Goal: Task Accomplishment & Management: Use online tool/utility

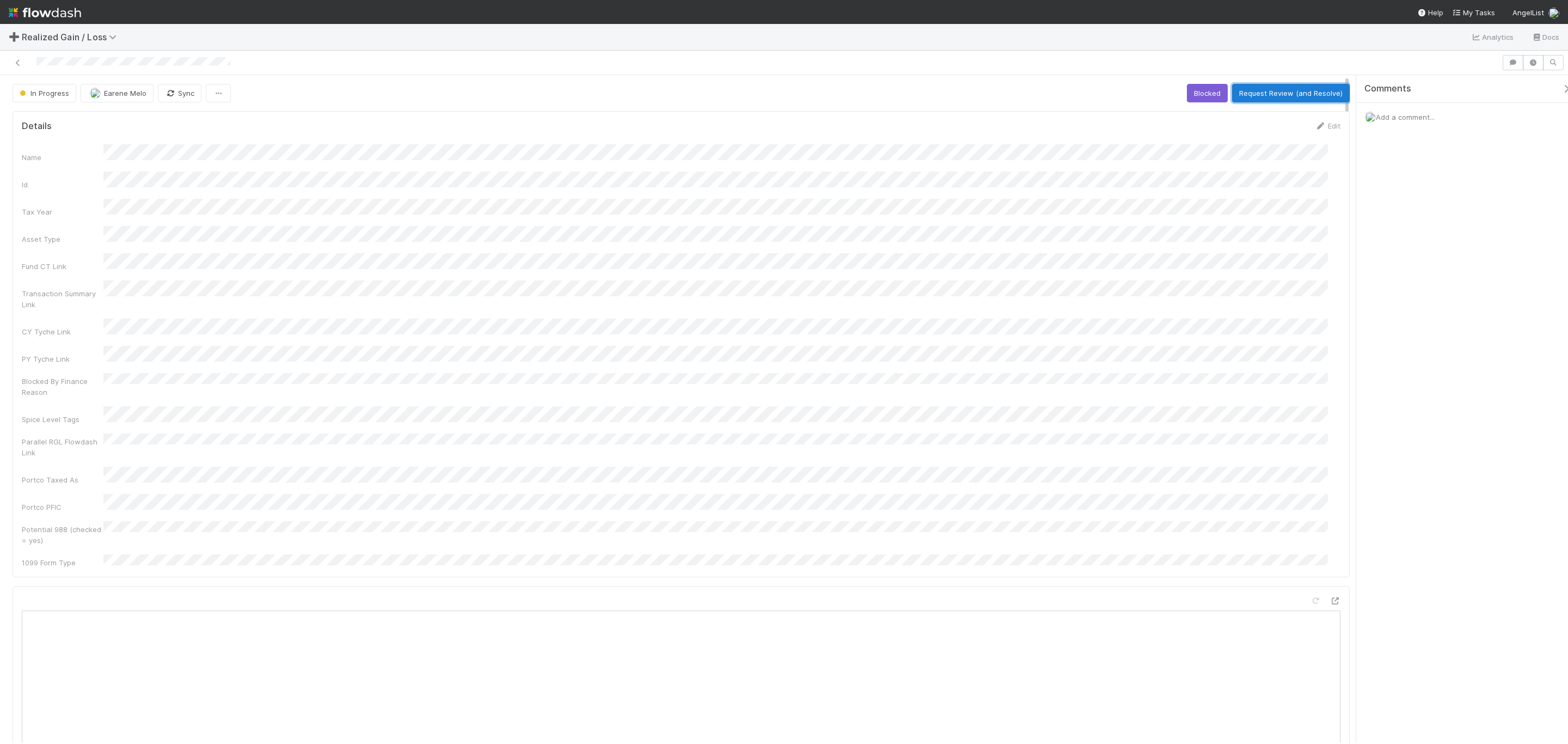
click at [1282, 95] on button "Request Review (and Resolve)" at bounding box center [1291, 93] width 117 height 19
click at [21, 53] on div at bounding box center [784, 62] width 1568 height 24
click at [21, 56] on div at bounding box center [751, 62] width 1494 height 15
click at [21, 57] on link at bounding box center [18, 62] width 11 height 11
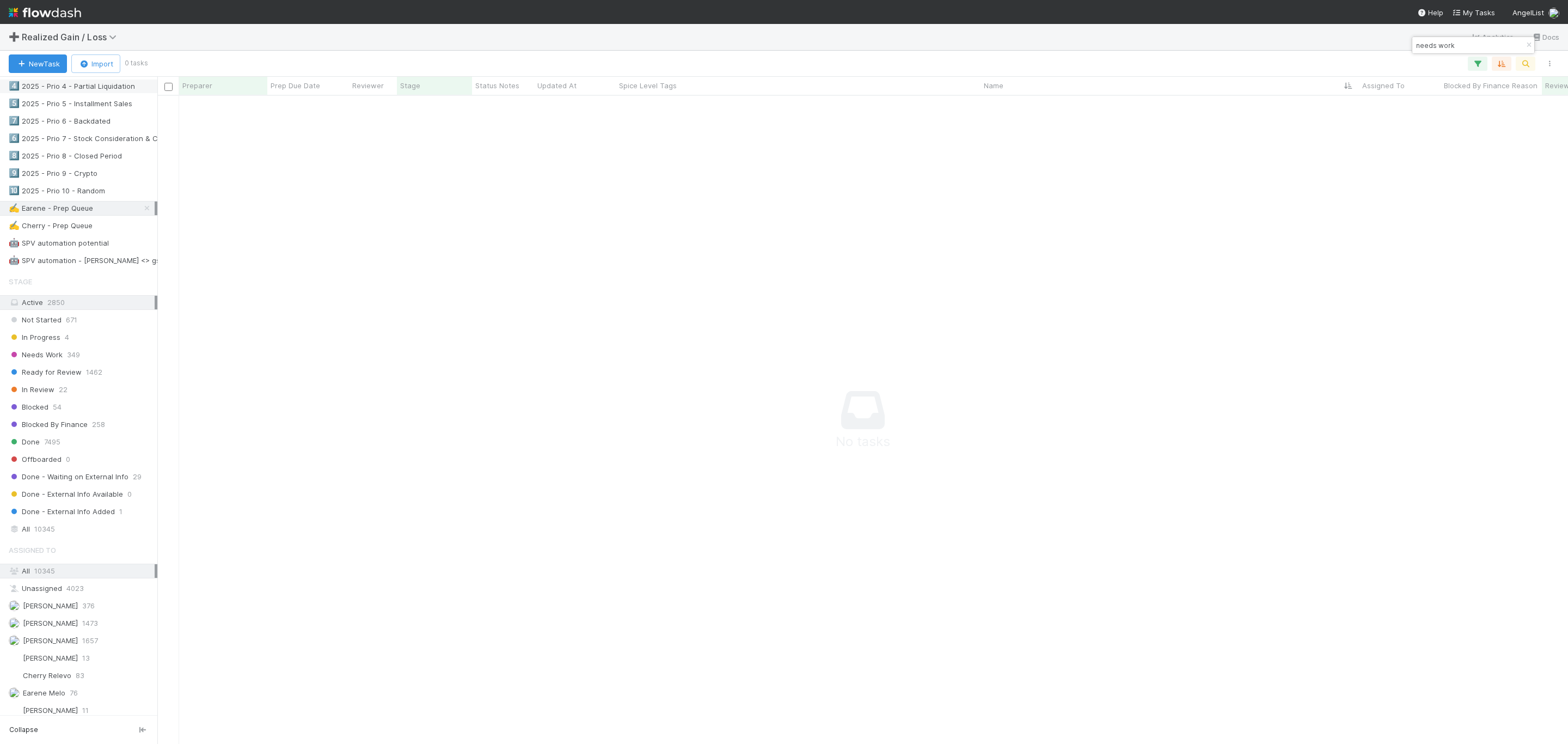
scroll to position [572, 0]
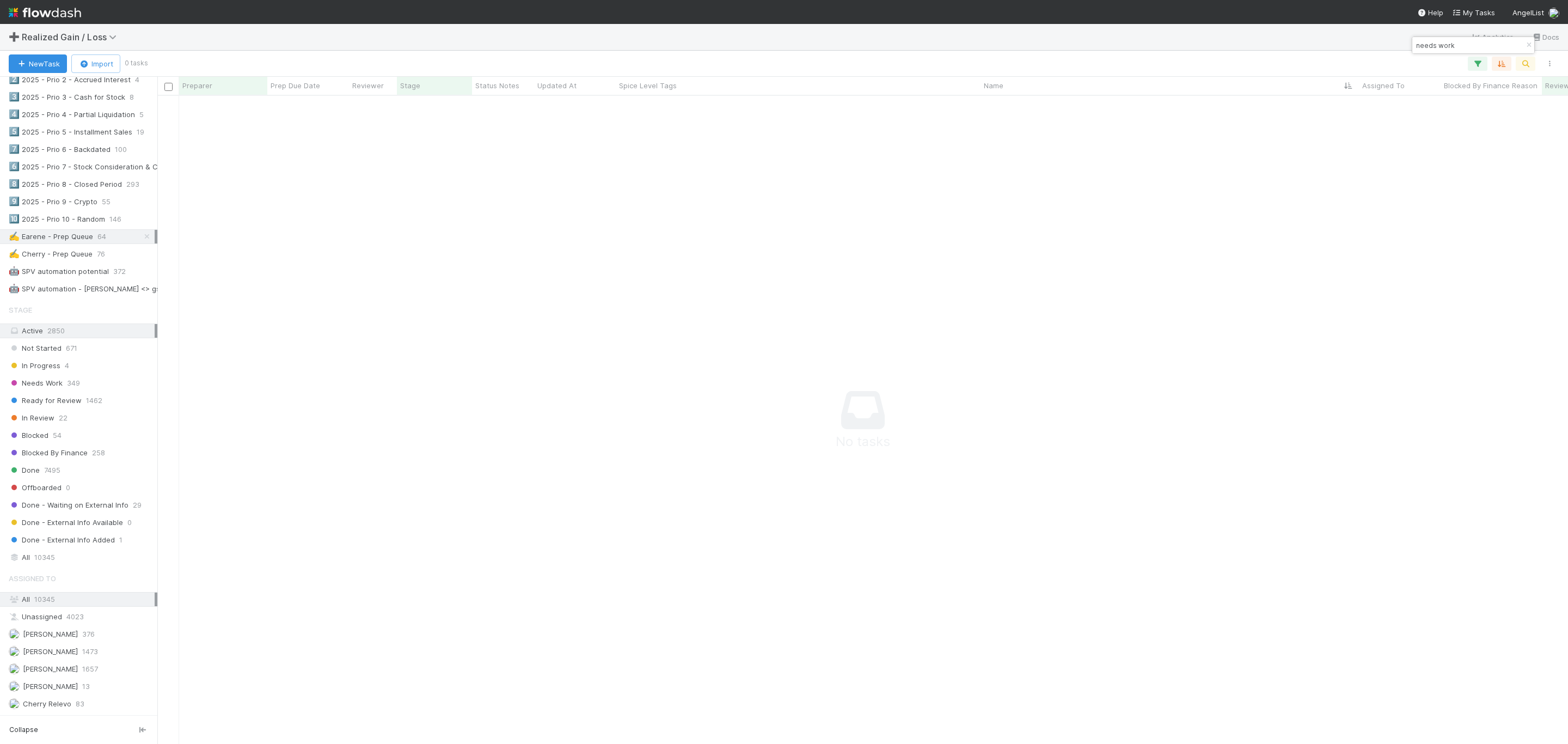
click at [64, 244] on div "✍️ Earene - Prep Queue" at bounding box center [50, 236] width 85 height 14
click at [1530, 43] on icon "button" at bounding box center [1529, 45] width 11 height 7
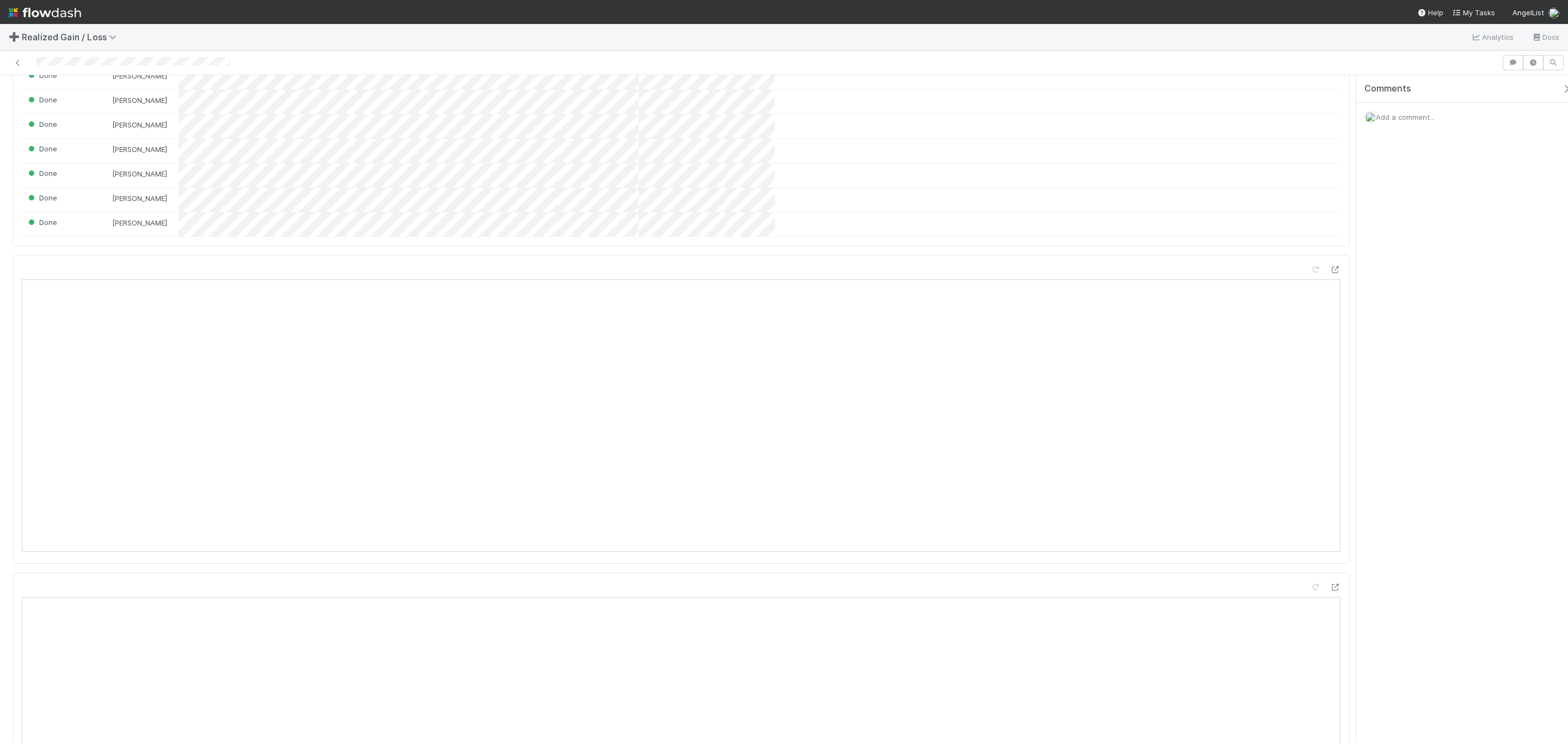
scroll to position [980, 0]
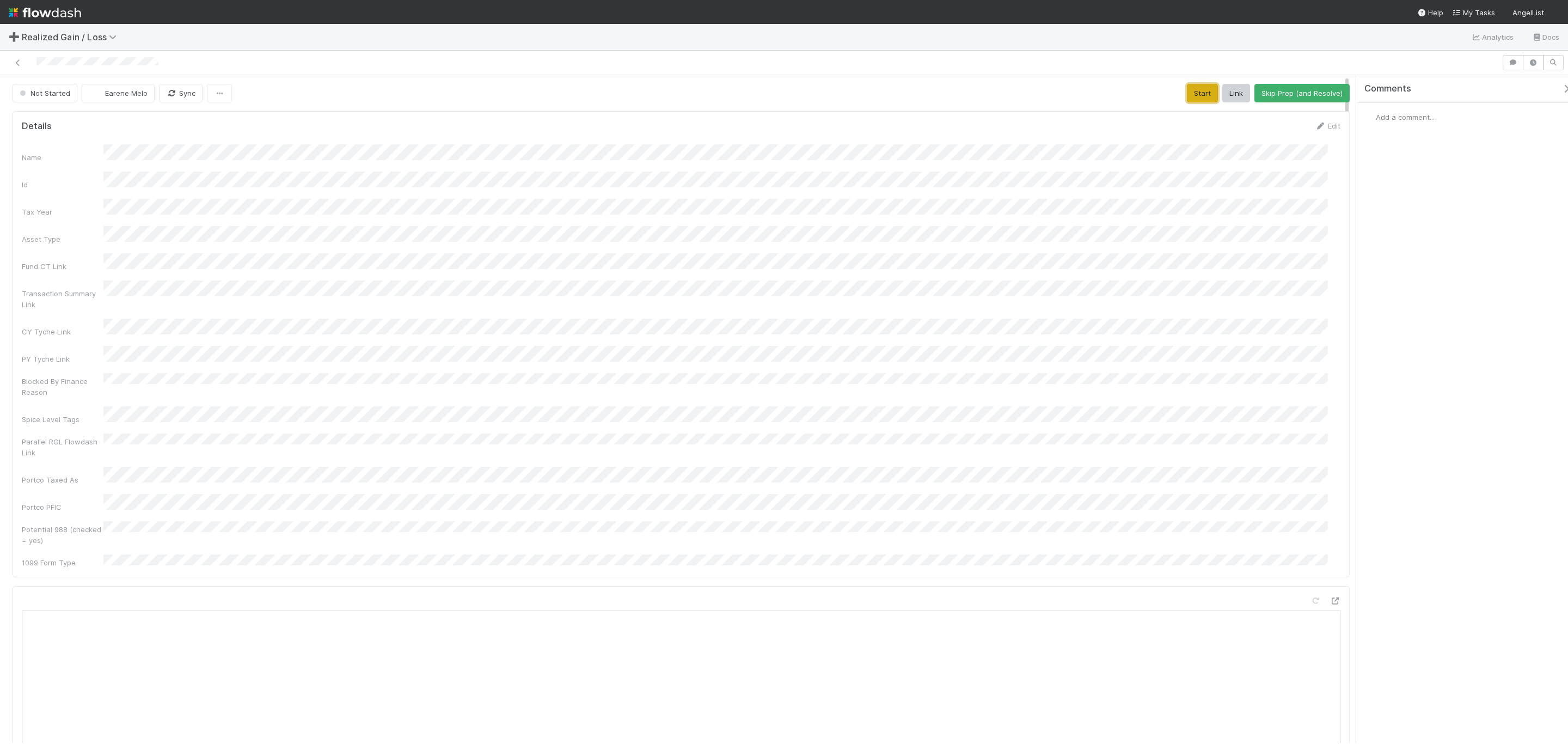
click at [1188, 97] on button "Start" at bounding box center [1203, 93] width 31 height 19
click at [1308, 97] on button "Request Review (and Resolve)" at bounding box center [1291, 93] width 117 height 19
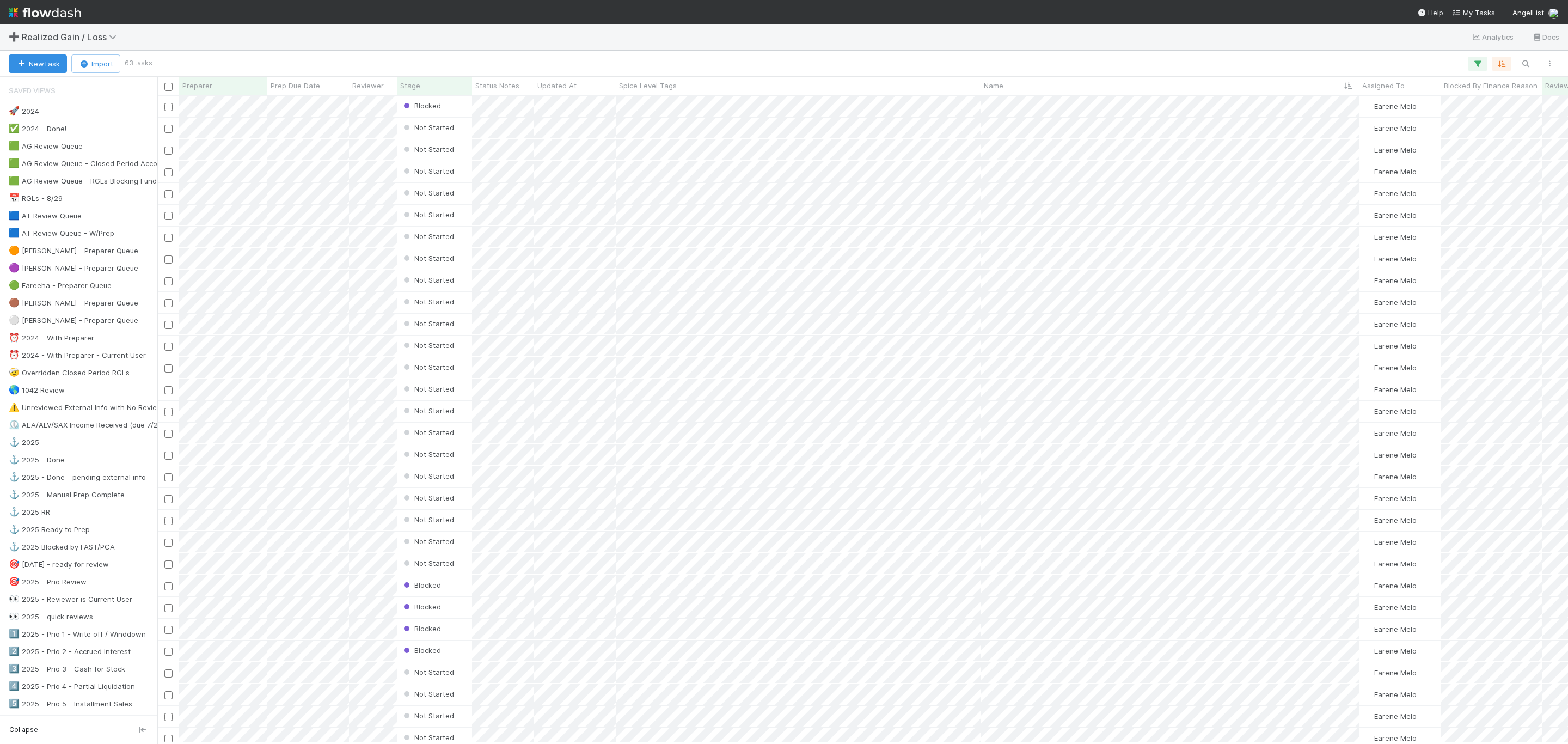
scroll to position [634, 1399]
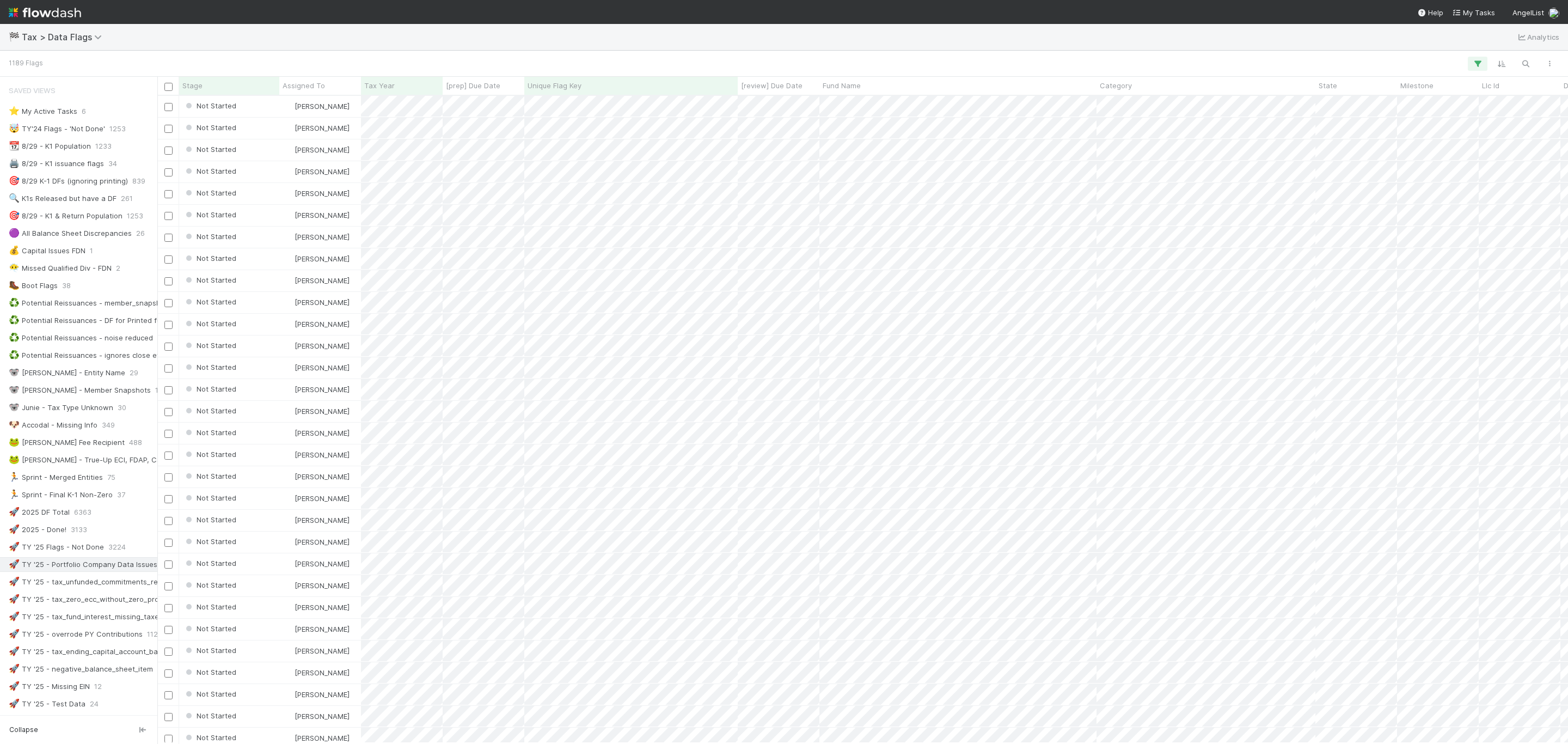
scroll to position [634, 1399]
click at [1521, 68] on icon "button" at bounding box center [1526, 63] width 11 height 10
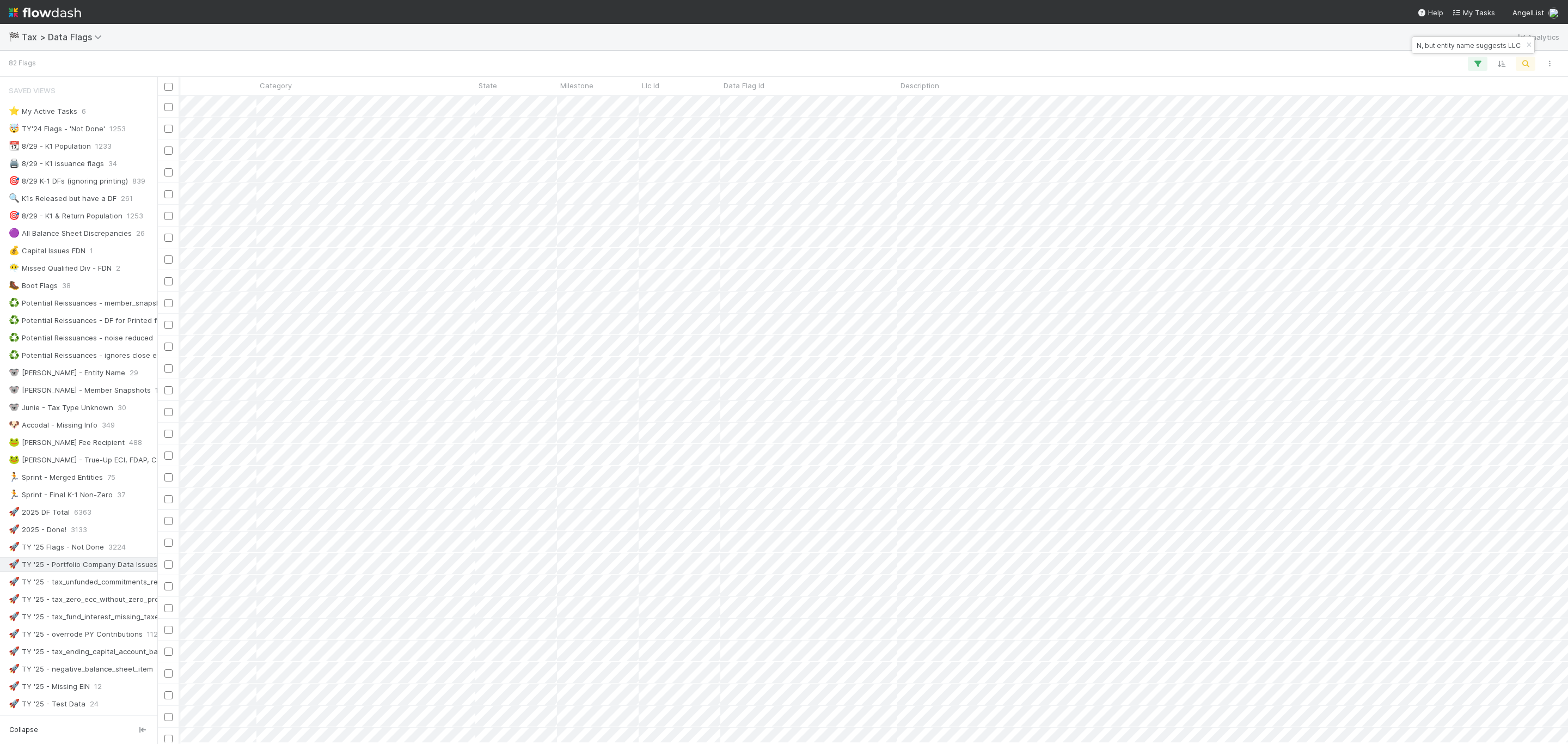
scroll to position [0, 0]
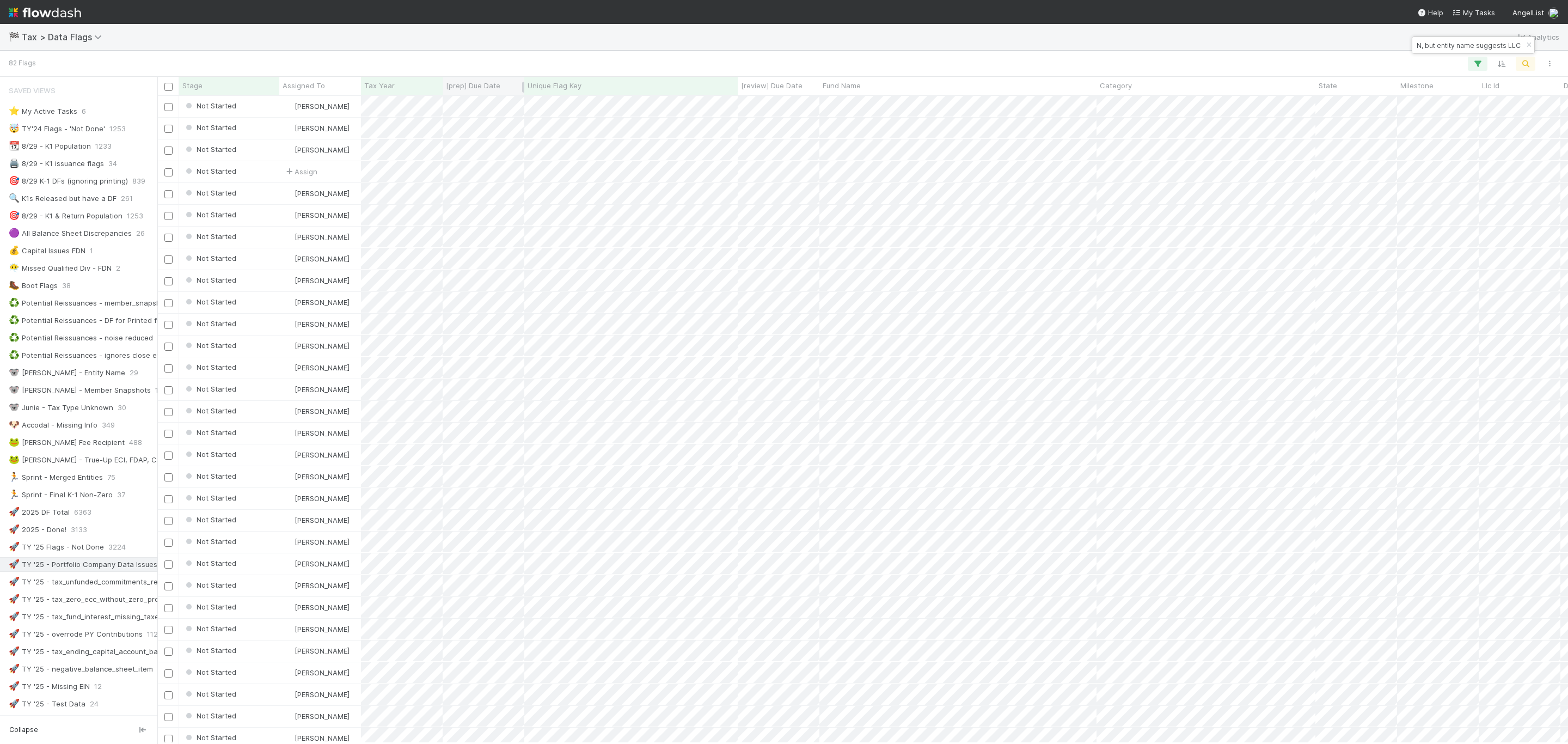
type input "Incorporation type for company is CORPORATION, but entity name suggests LLC"
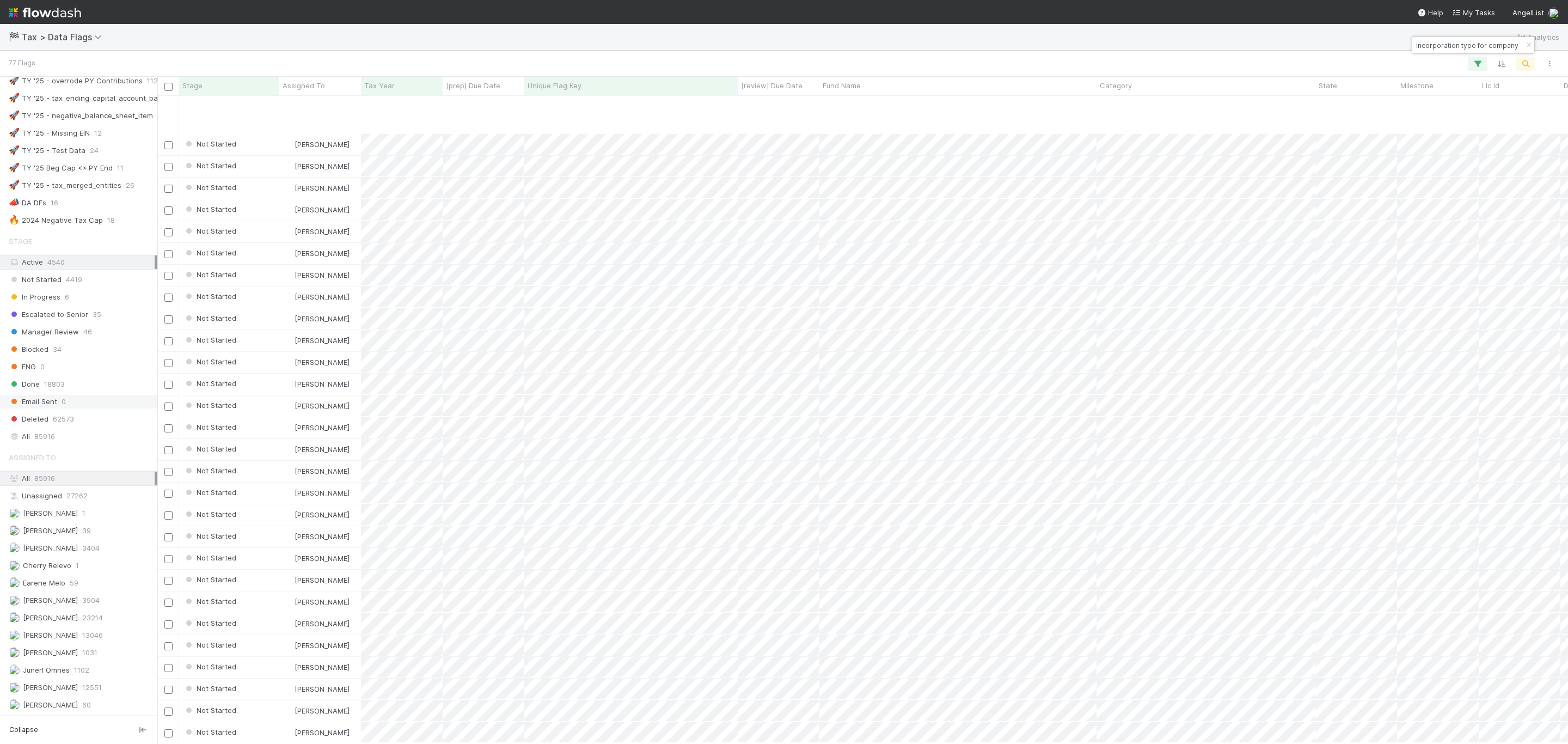
scroll to position [654, 0]
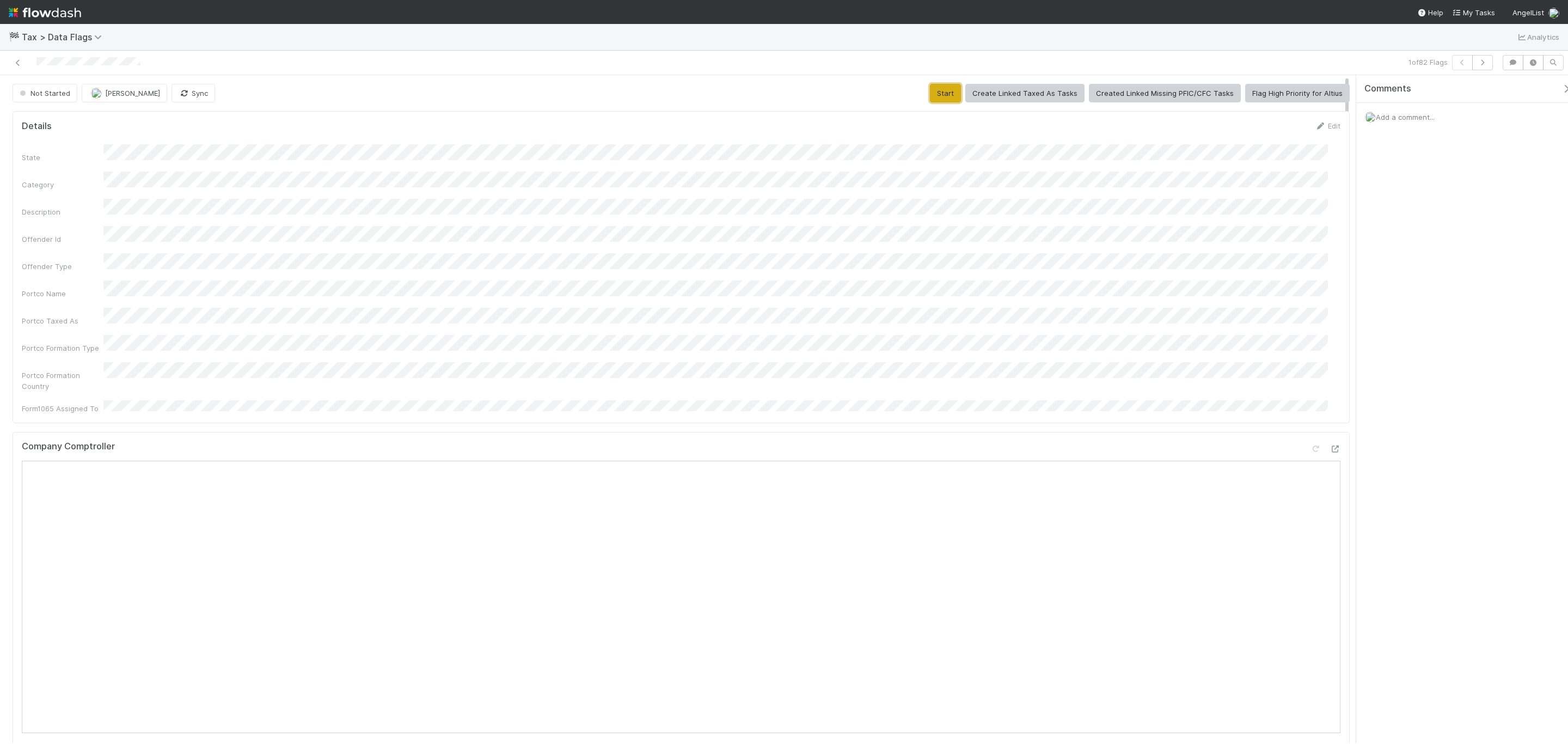
click at [939, 93] on button "Start" at bounding box center [945, 93] width 31 height 19
click at [1414, 118] on span "Add a comment..." at bounding box center [1405, 116] width 59 height 8
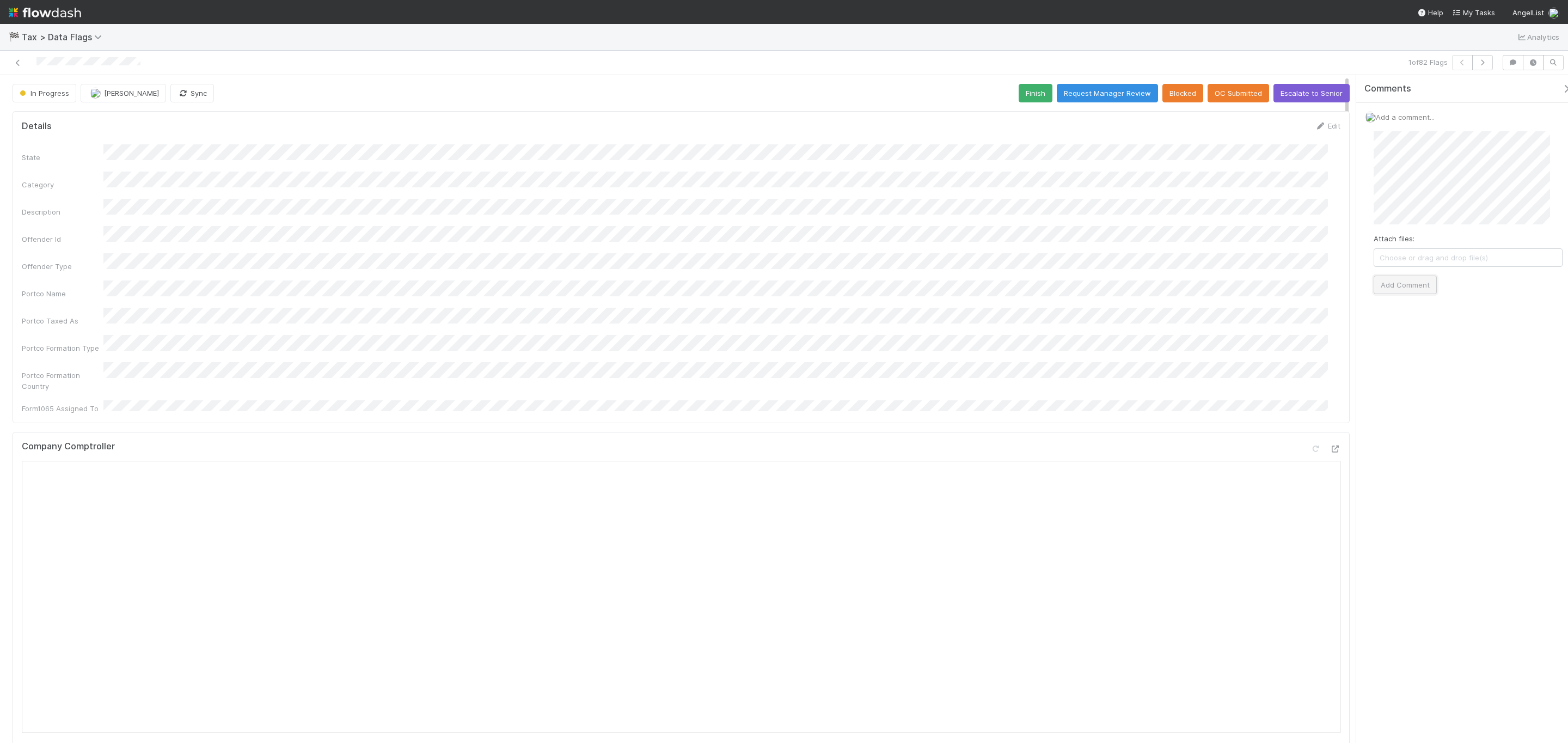
click at [1412, 280] on button "Add Comment" at bounding box center [1405, 285] width 63 height 19
click at [1287, 86] on button "Escalate to Senior" at bounding box center [1312, 93] width 76 height 19
click at [152, 100] on button "[PERSON_NAME]" at bounding box center [152, 93] width 86 height 19
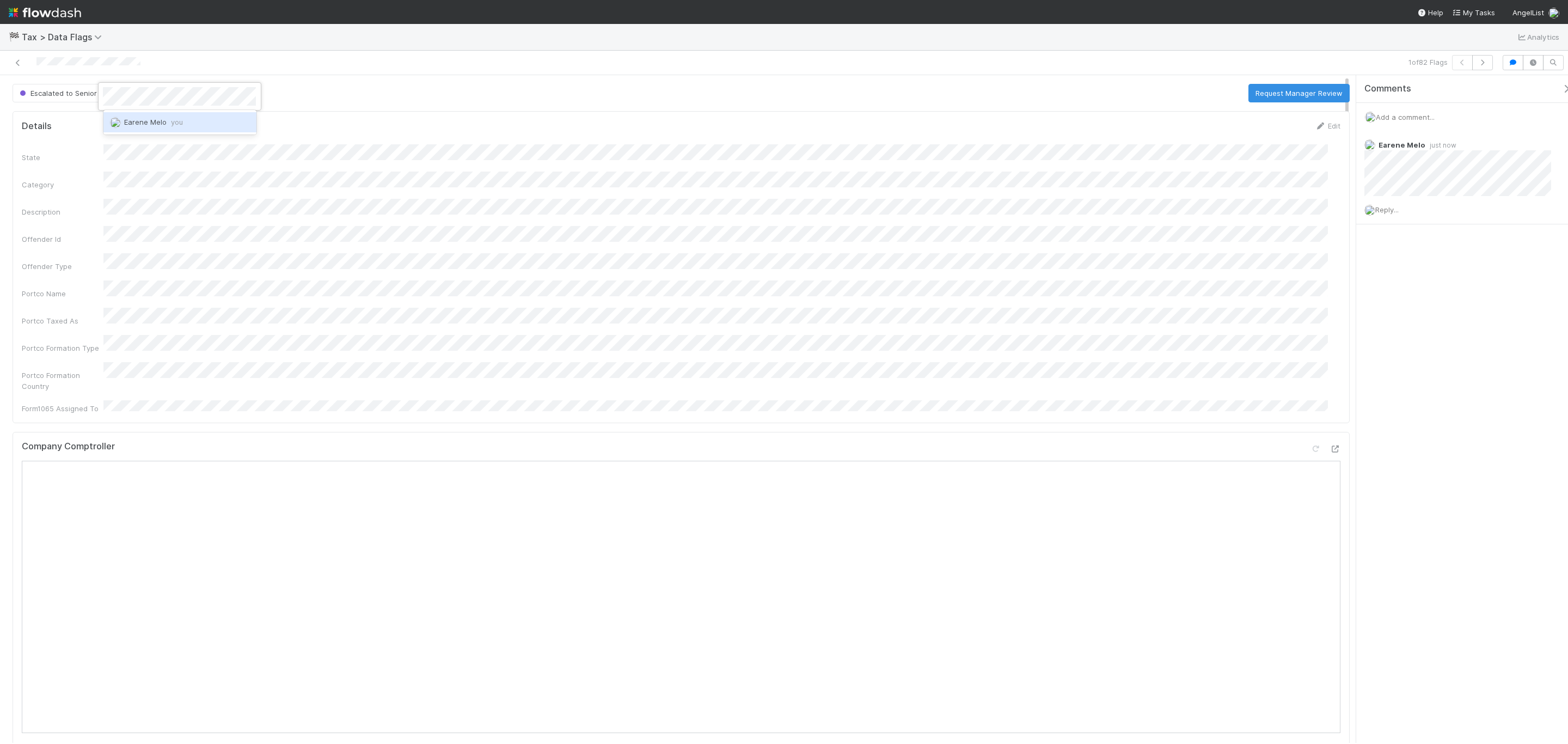
click at [148, 131] on div "Earene Melo you" at bounding box center [179, 122] width 153 height 20
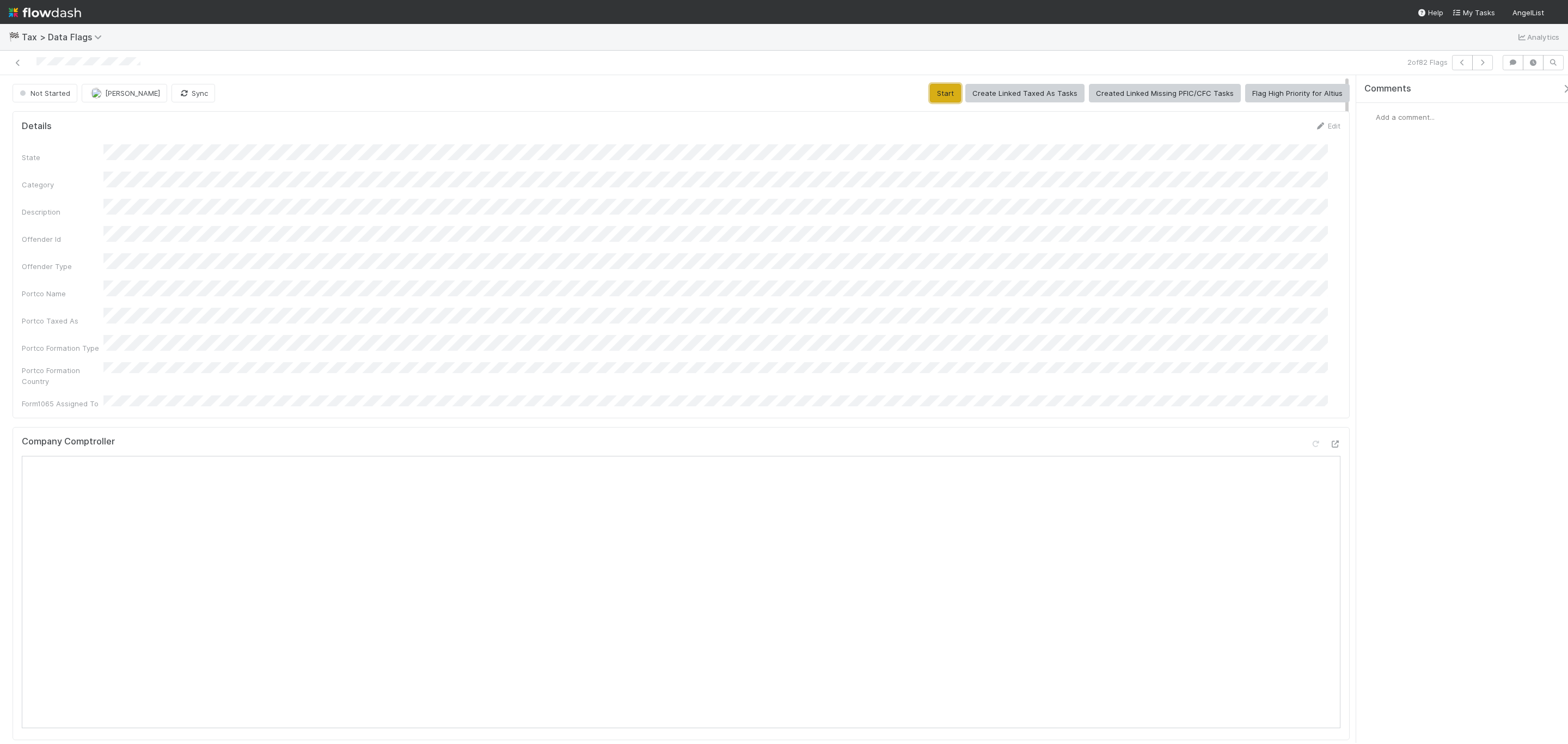
click at [948, 92] on button "Start" at bounding box center [945, 93] width 31 height 19
click at [129, 97] on span "[PERSON_NAME]" at bounding box center [131, 92] width 55 height 8
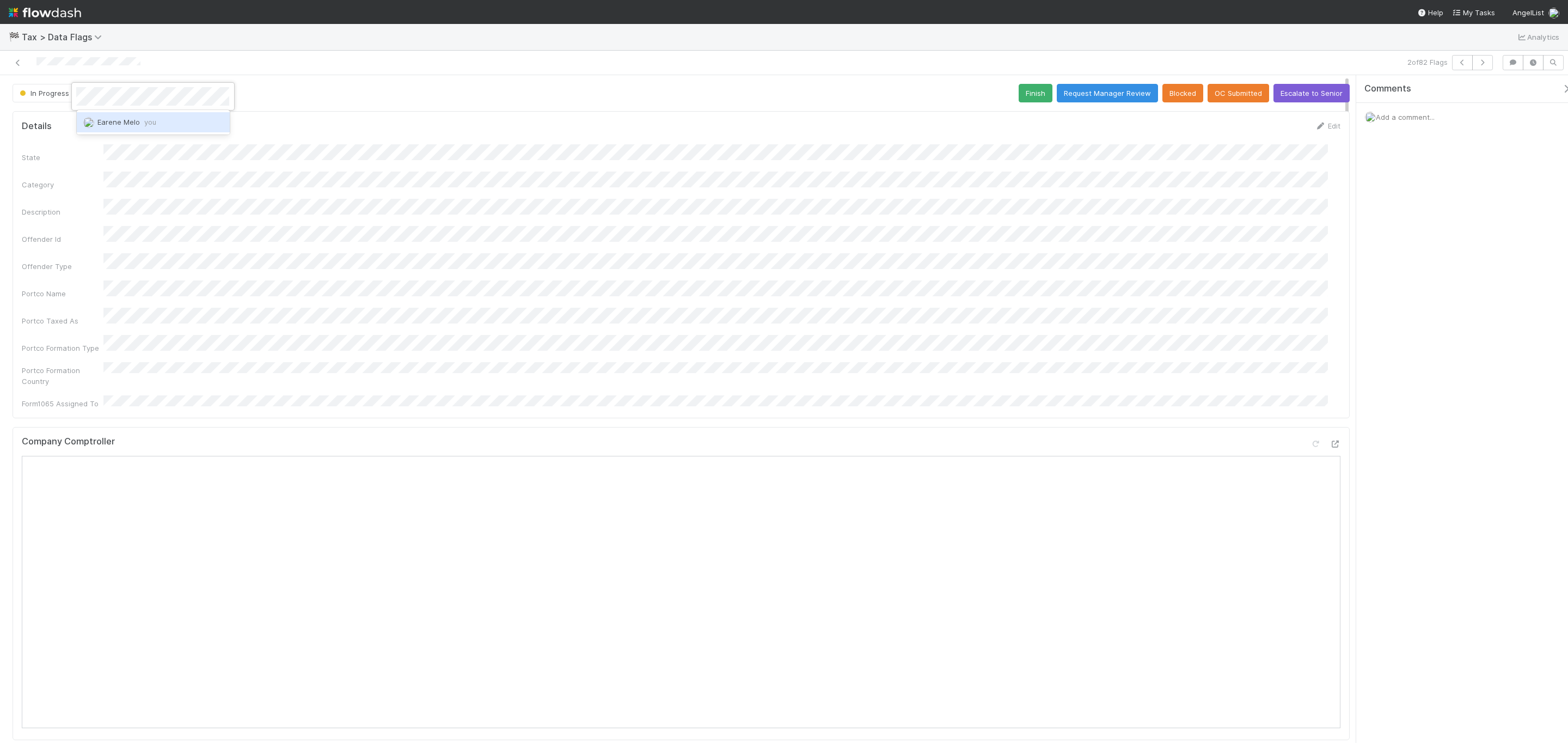
click at [170, 120] on div "Earene Melo you" at bounding box center [153, 122] width 153 height 20
click at [718, 238] on div "State Category Description Offender Id Offender Type Portco Name Portco Taxed A…" at bounding box center [681, 276] width 1319 height 265
click at [1303, 126] on button "Cancel" at bounding box center [1322, 129] width 38 height 19
click at [1411, 126] on div "Add a comment..." at bounding box center [1468, 117] width 224 height 28
click at [1429, 117] on span "Add a comment..." at bounding box center [1405, 116] width 59 height 8
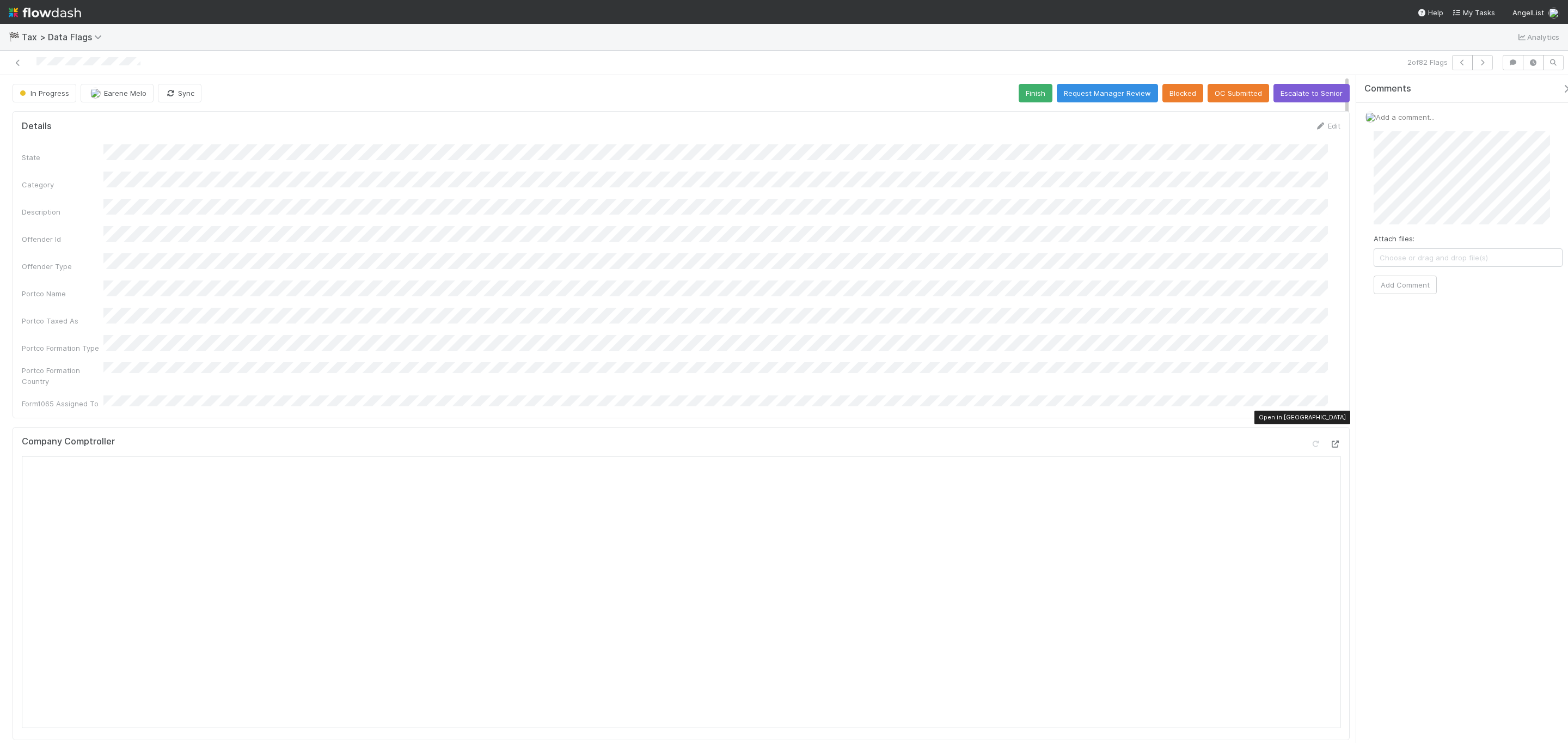
click at [1330, 441] on icon at bounding box center [1335, 445] width 11 height 7
click at [886, 240] on div "State Category Description Offender Id Offender Type Portco Name Portco Taxed A…" at bounding box center [681, 276] width 1319 height 265
click at [1308, 88] on button "Escalate to Senior" at bounding box center [1312, 93] width 76 height 19
click at [1267, 100] on button "Request Manager Review" at bounding box center [1299, 93] width 101 height 19
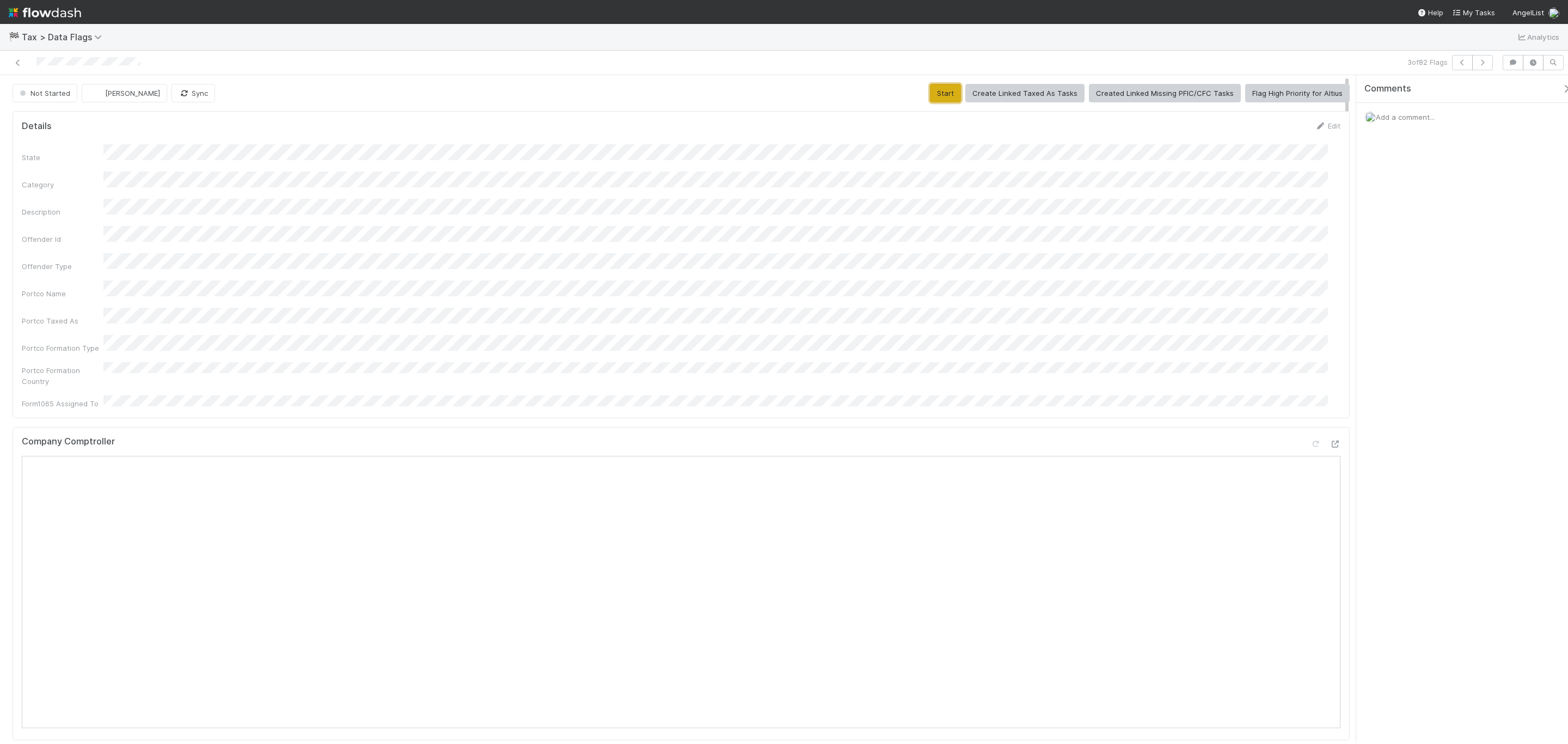
click at [937, 100] on button "Start" at bounding box center [945, 93] width 31 height 19
click at [116, 95] on span "[PERSON_NAME]" at bounding box center [131, 92] width 55 height 8
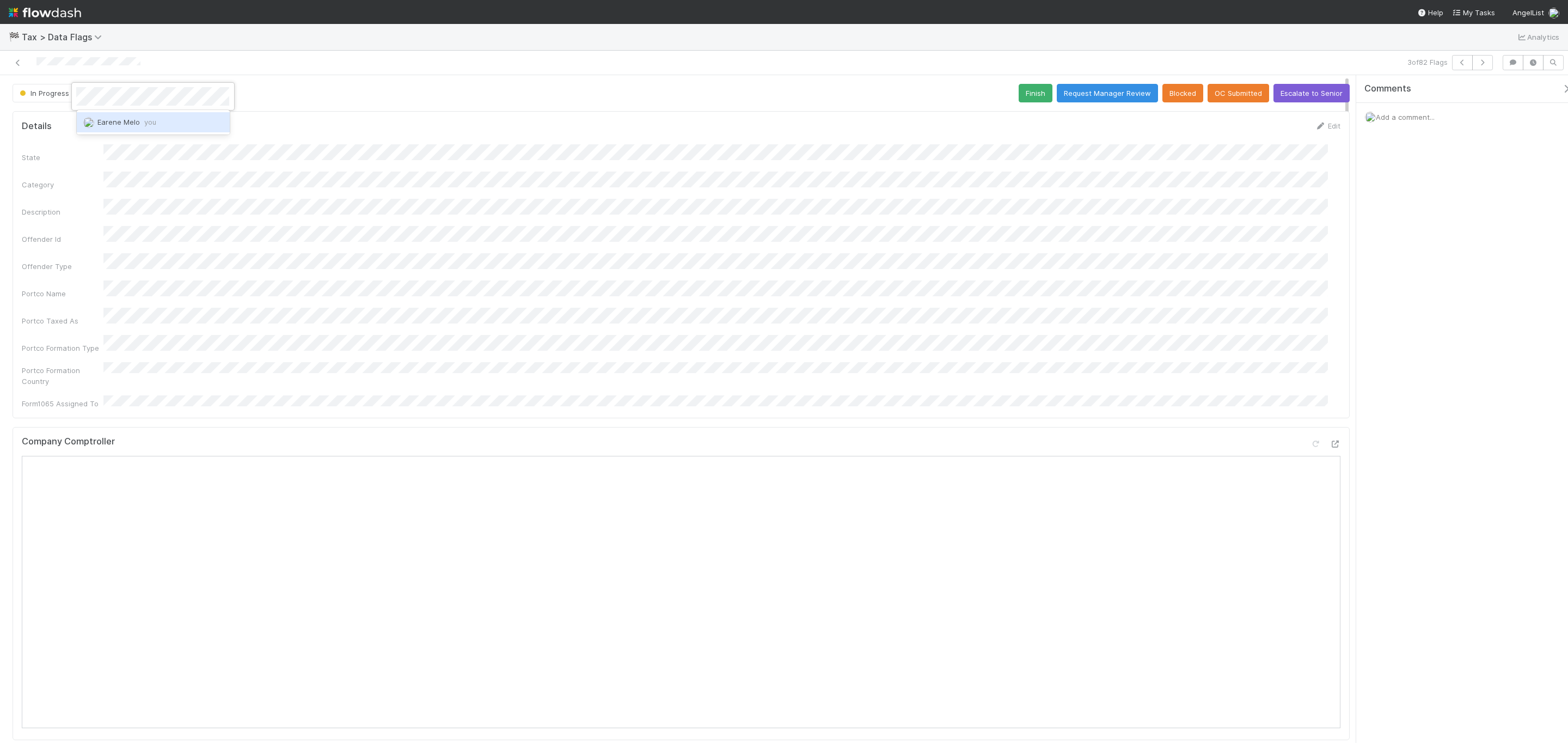
click at [157, 125] on div "Earene Melo you" at bounding box center [153, 122] width 153 height 20
click at [1024, 95] on button "Finish" at bounding box center [1036, 93] width 33 height 19
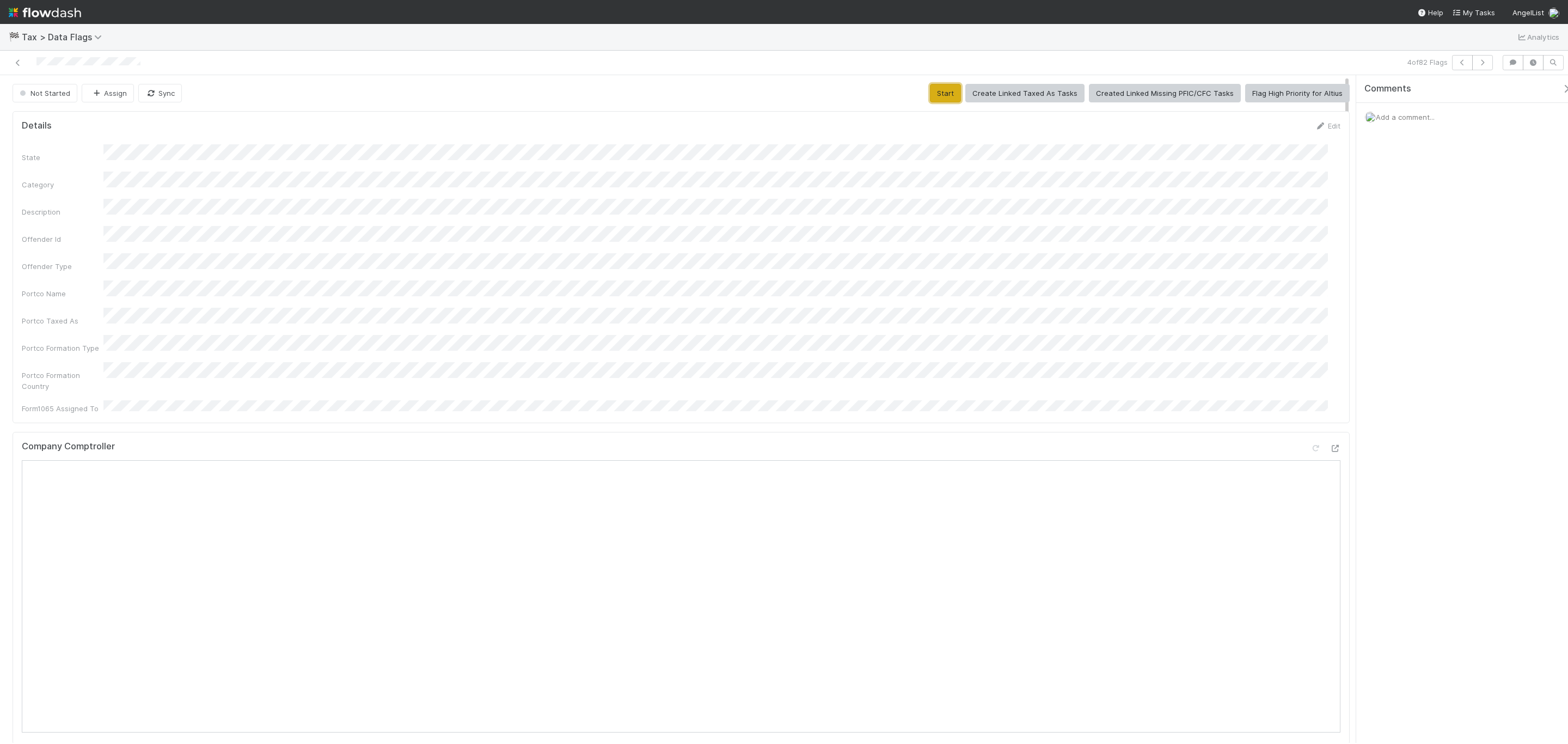
click at [943, 92] on button "Start" at bounding box center [945, 93] width 31 height 19
click at [110, 95] on button "Assign" at bounding box center [108, 93] width 52 height 19
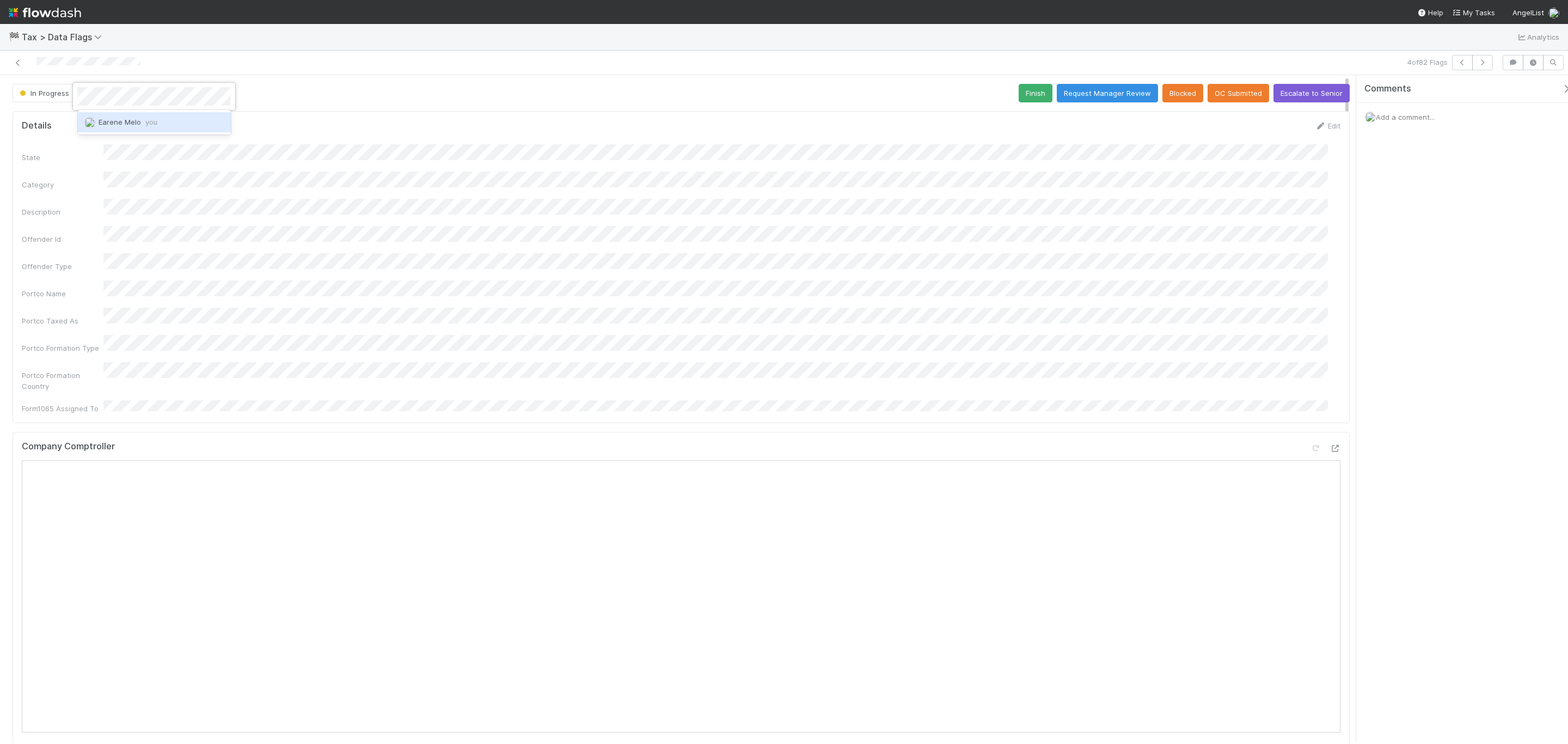
click at [160, 117] on div "Earene Melo you" at bounding box center [154, 122] width 153 height 20
click at [1023, 90] on button "Finish" at bounding box center [1036, 93] width 33 height 19
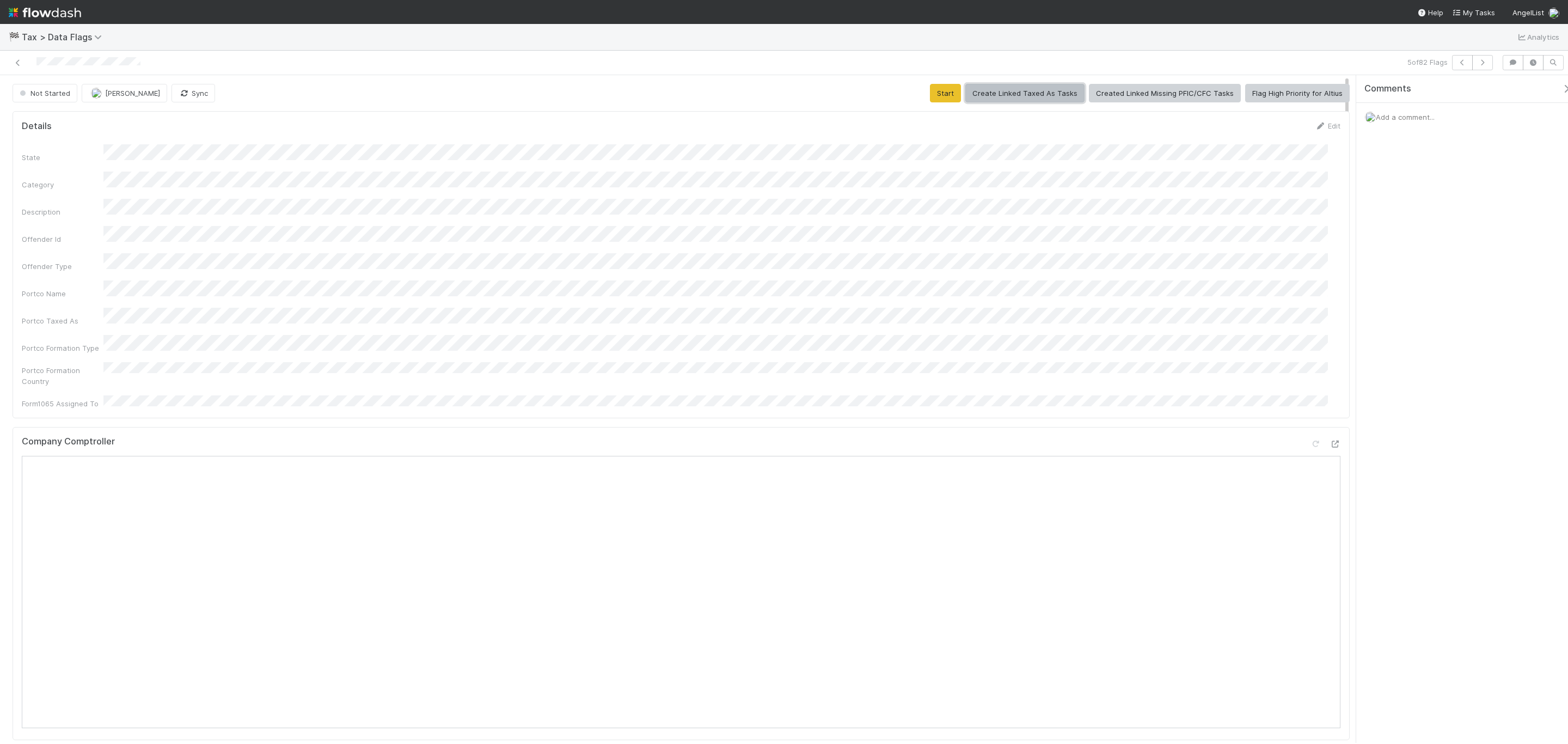
click at [997, 90] on button "Create Linked Taxed As Tasks" at bounding box center [1025, 93] width 119 height 19
click at [943, 98] on button "Start" at bounding box center [945, 93] width 31 height 19
click at [112, 98] on button "[PERSON_NAME]" at bounding box center [124, 93] width 86 height 19
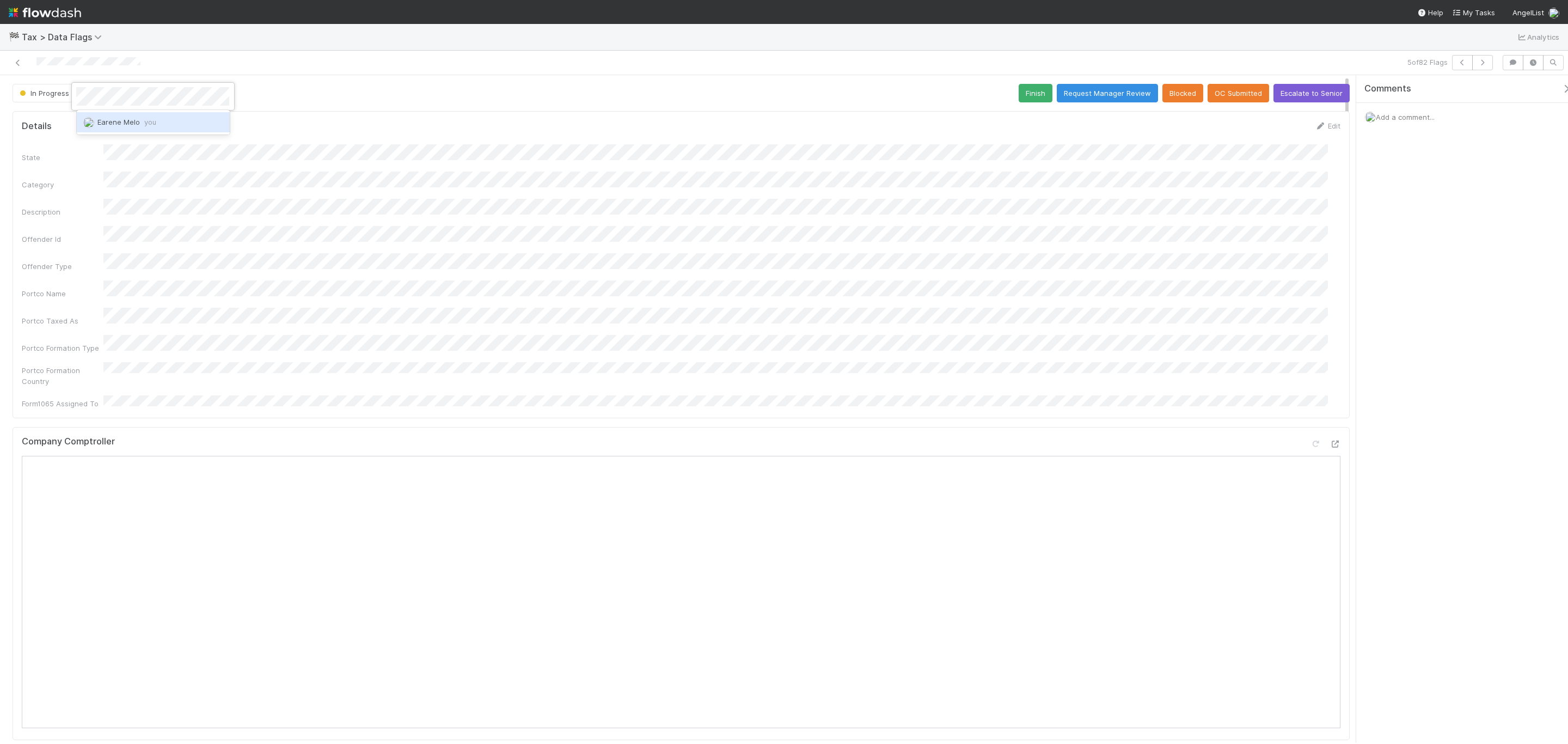
click at [129, 119] on span "Earene Melo you" at bounding box center [126, 121] width 59 height 8
click at [1045, 110] on div "Add a comment..." at bounding box center [1468, 117] width 224 height 28
click at [1019, 95] on button "Finish" at bounding box center [1036, 93] width 33 height 19
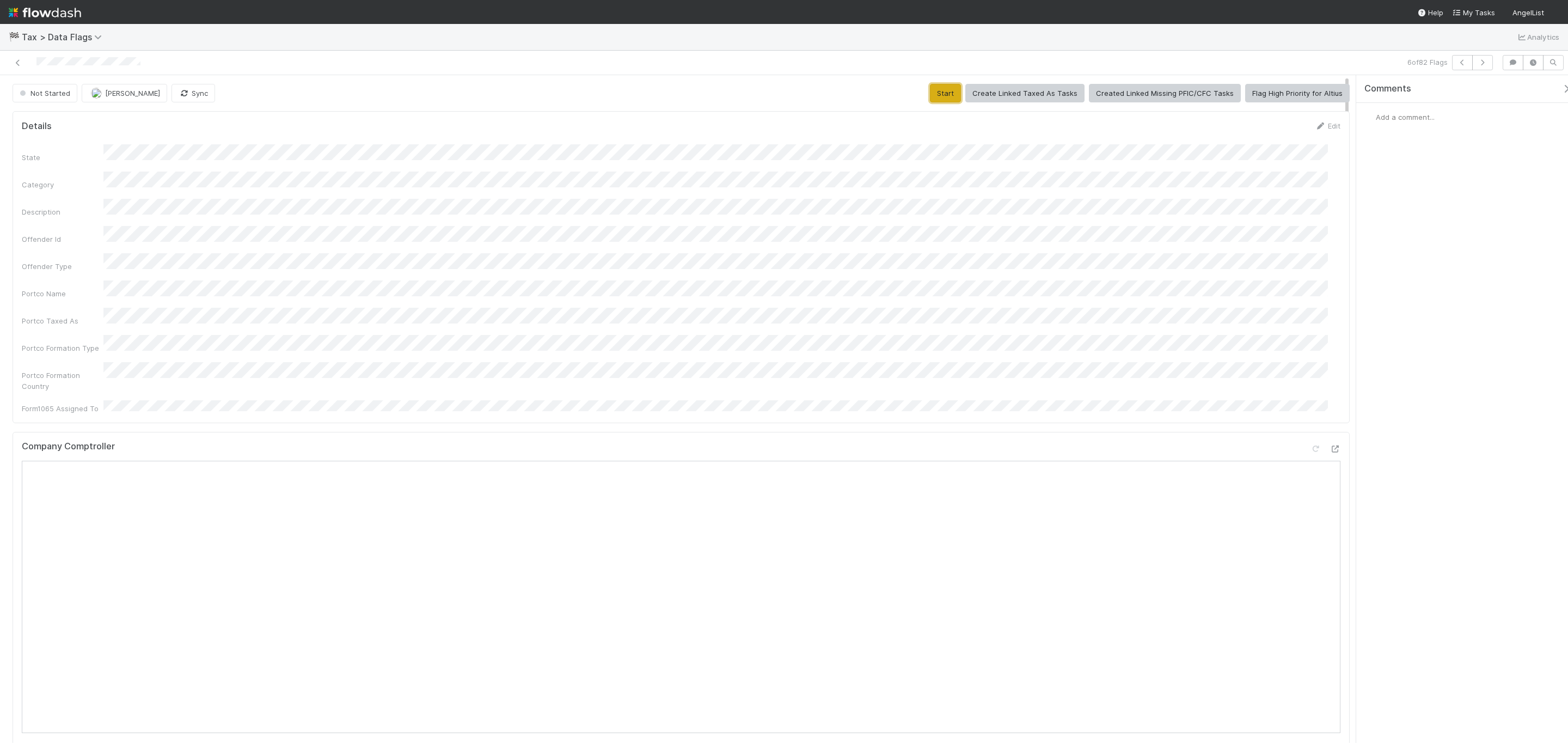
click at [943, 88] on button "Start" at bounding box center [945, 93] width 31 height 19
click at [142, 102] on button "[PERSON_NAME]" at bounding box center [125, 93] width 86 height 19
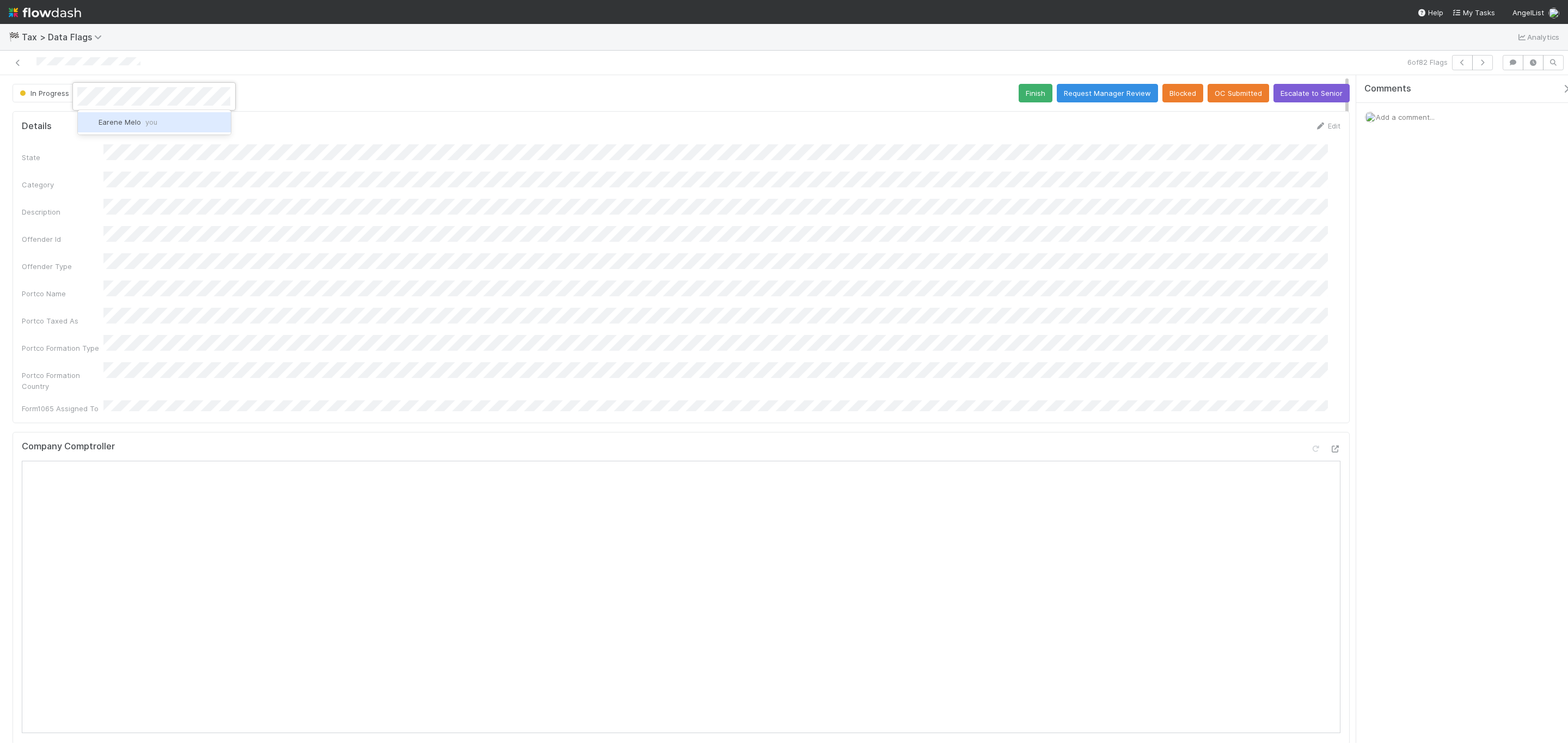
click at [165, 125] on div "Earene Melo you" at bounding box center [154, 122] width 153 height 20
click at [1037, 95] on button "Finish" at bounding box center [1036, 93] width 33 height 19
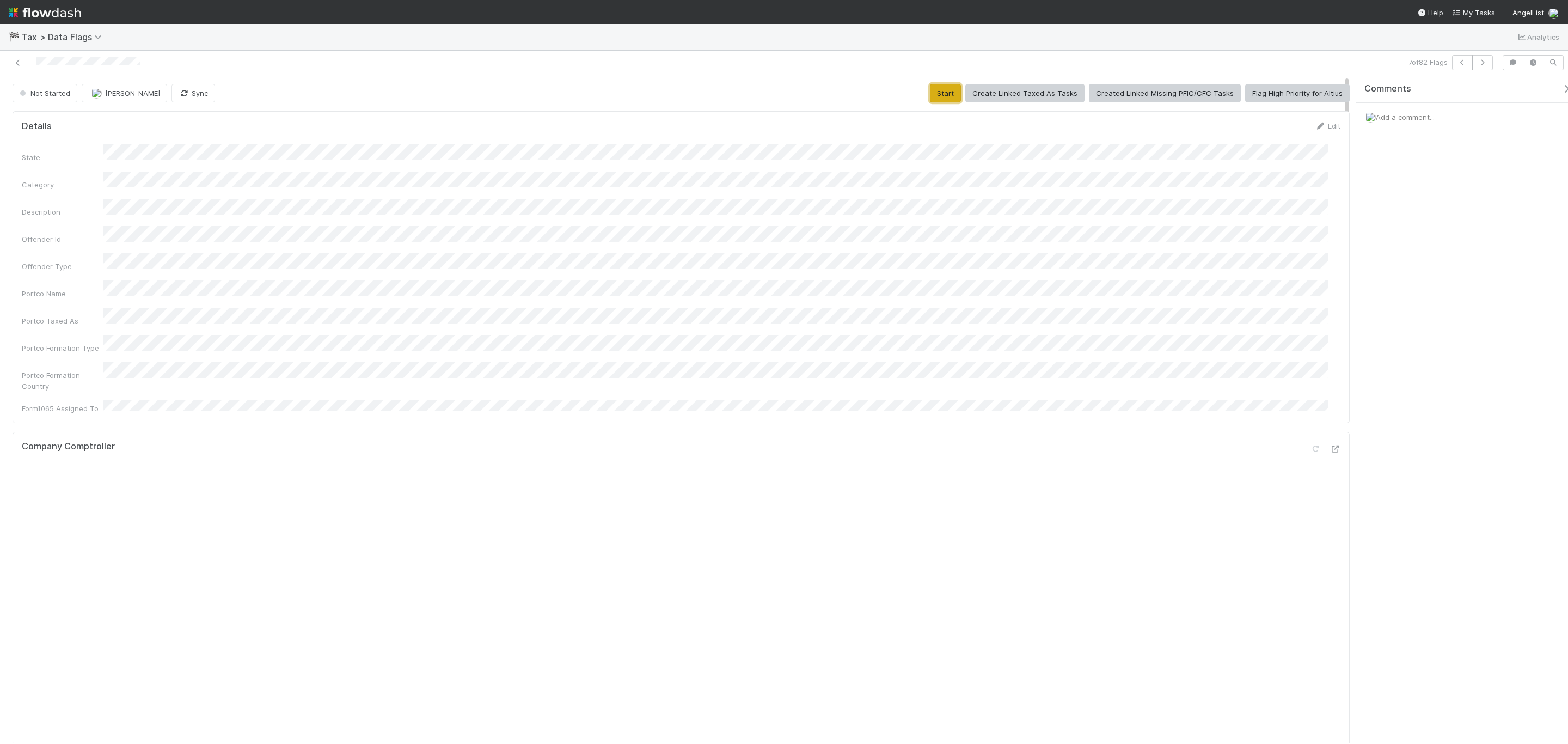
click at [950, 93] on button "Start" at bounding box center [945, 93] width 31 height 19
click at [120, 97] on span "[PERSON_NAME]" at bounding box center [132, 92] width 55 height 8
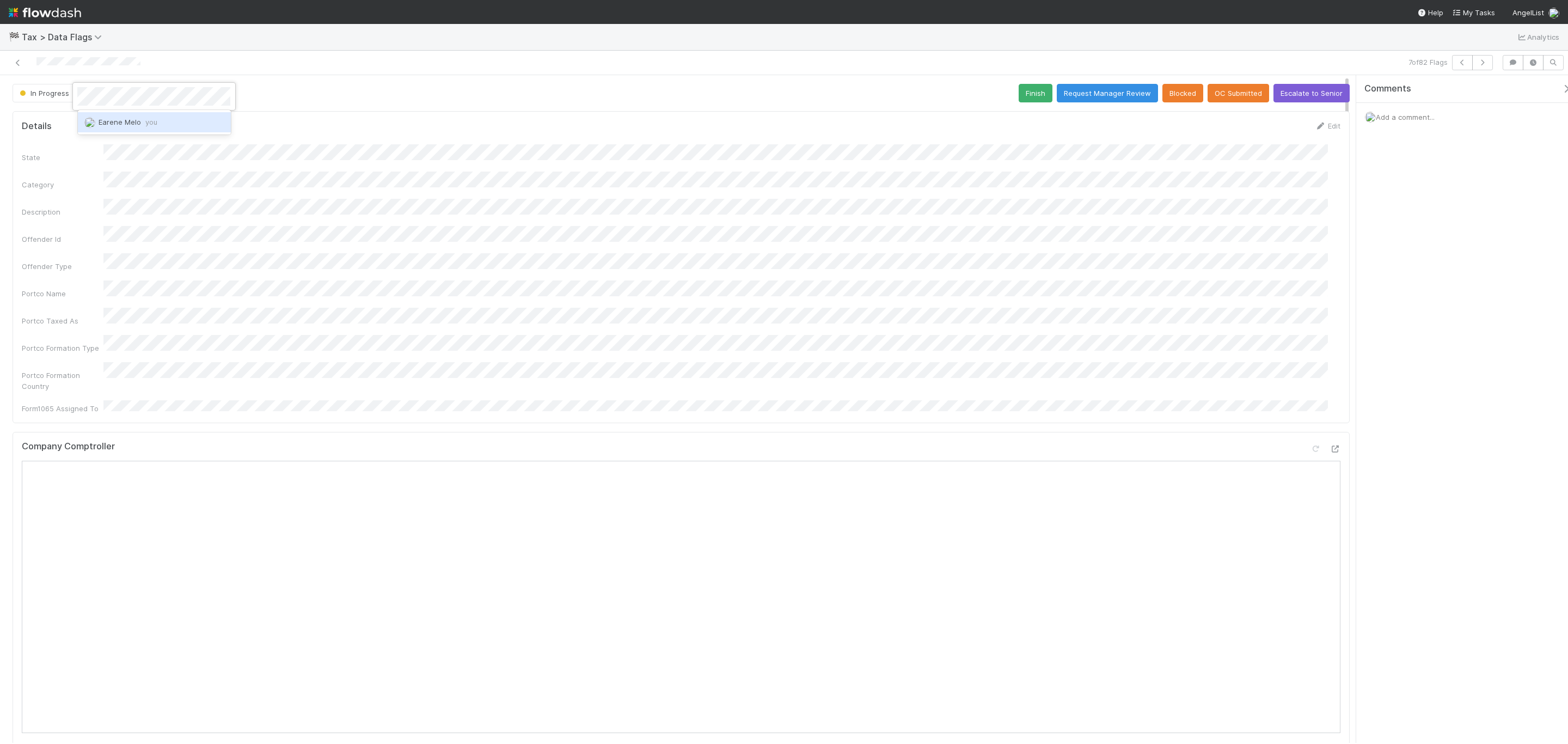
click at [157, 128] on div "Earene Melo you" at bounding box center [154, 122] width 153 height 20
click at [652, 117] on div "Details Edit State Category Description Offender Id Offender Type Portco Name P…" at bounding box center [681, 267] width 1337 height 312
click at [1319, 127] on button "Cancel" at bounding box center [1322, 129] width 38 height 19
click at [1390, 115] on span "Add a comment..." at bounding box center [1405, 116] width 59 height 8
click at [1400, 286] on button "Add Comment" at bounding box center [1405, 285] width 63 height 19
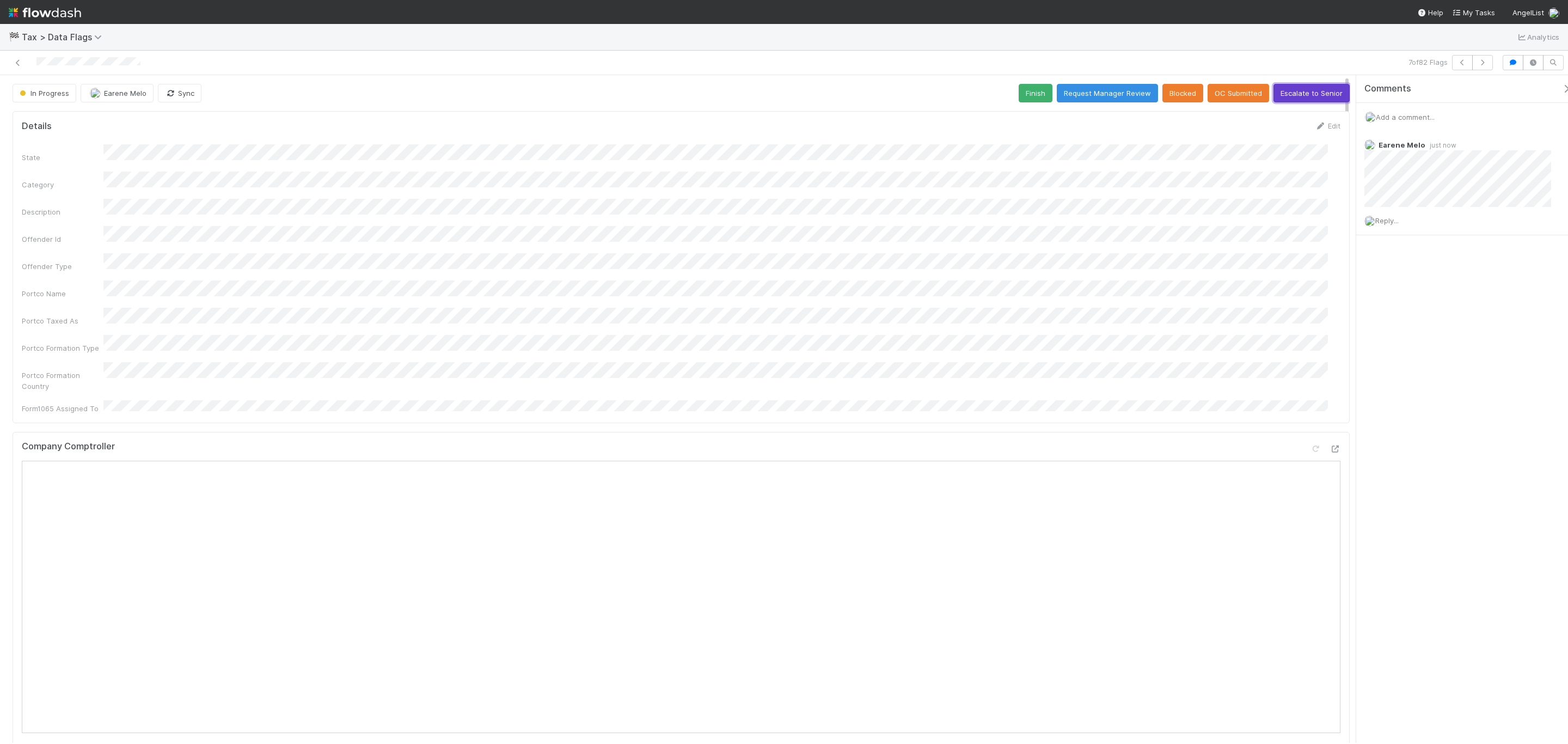
click at [1299, 100] on button "Escalate to Senior" at bounding box center [1312, 93] width 76 height 19
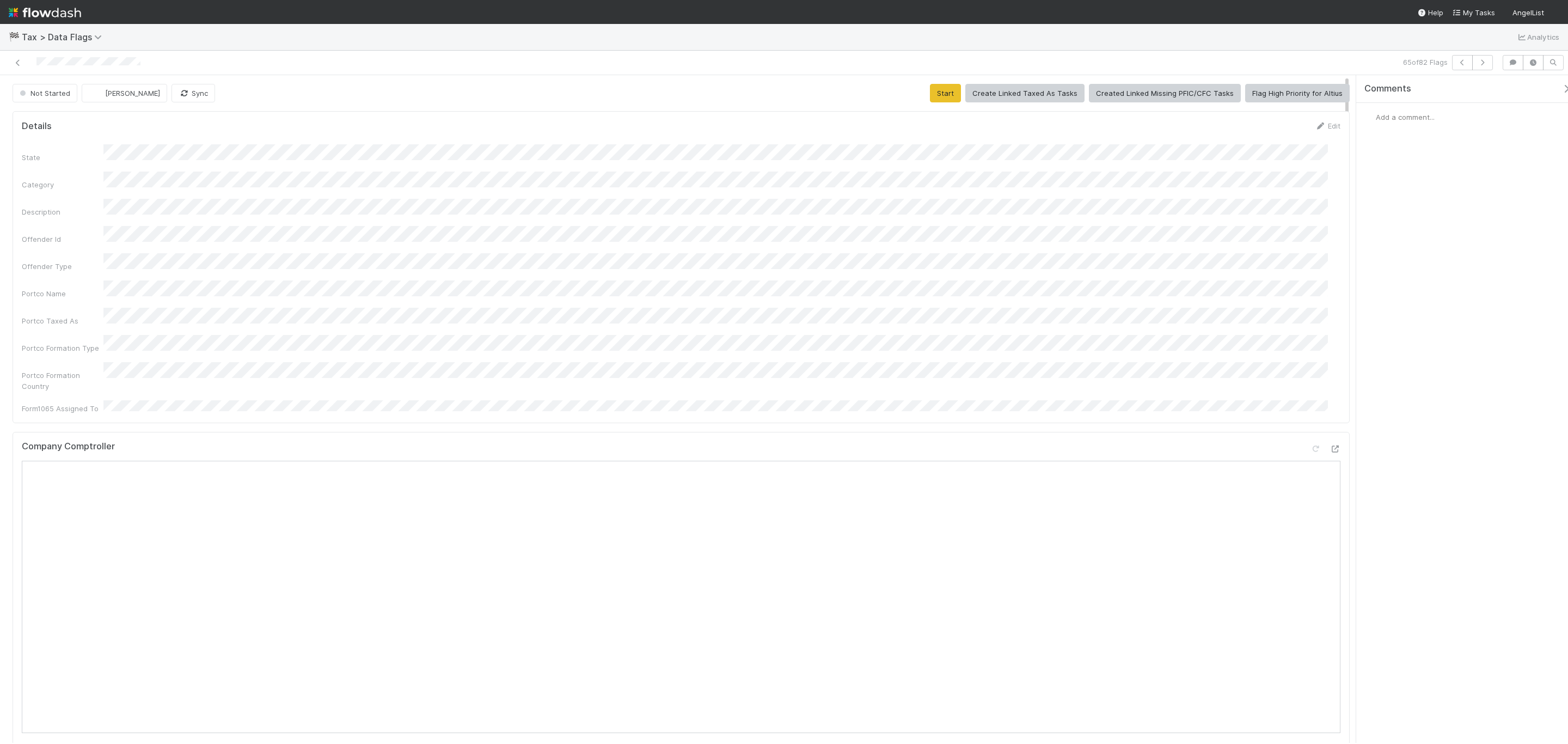
click at [531, 237] on div "State Category Description Offender Id Offender Type Portco Name Portco Taxed A…" at bounding box center [681, 279] width 1319 height 270
click at [23, 65] on div at bounding box center [379, 62] width 749 height 15
click at [10, 61] on div at bounding box center [379, 62] width 749 height 15
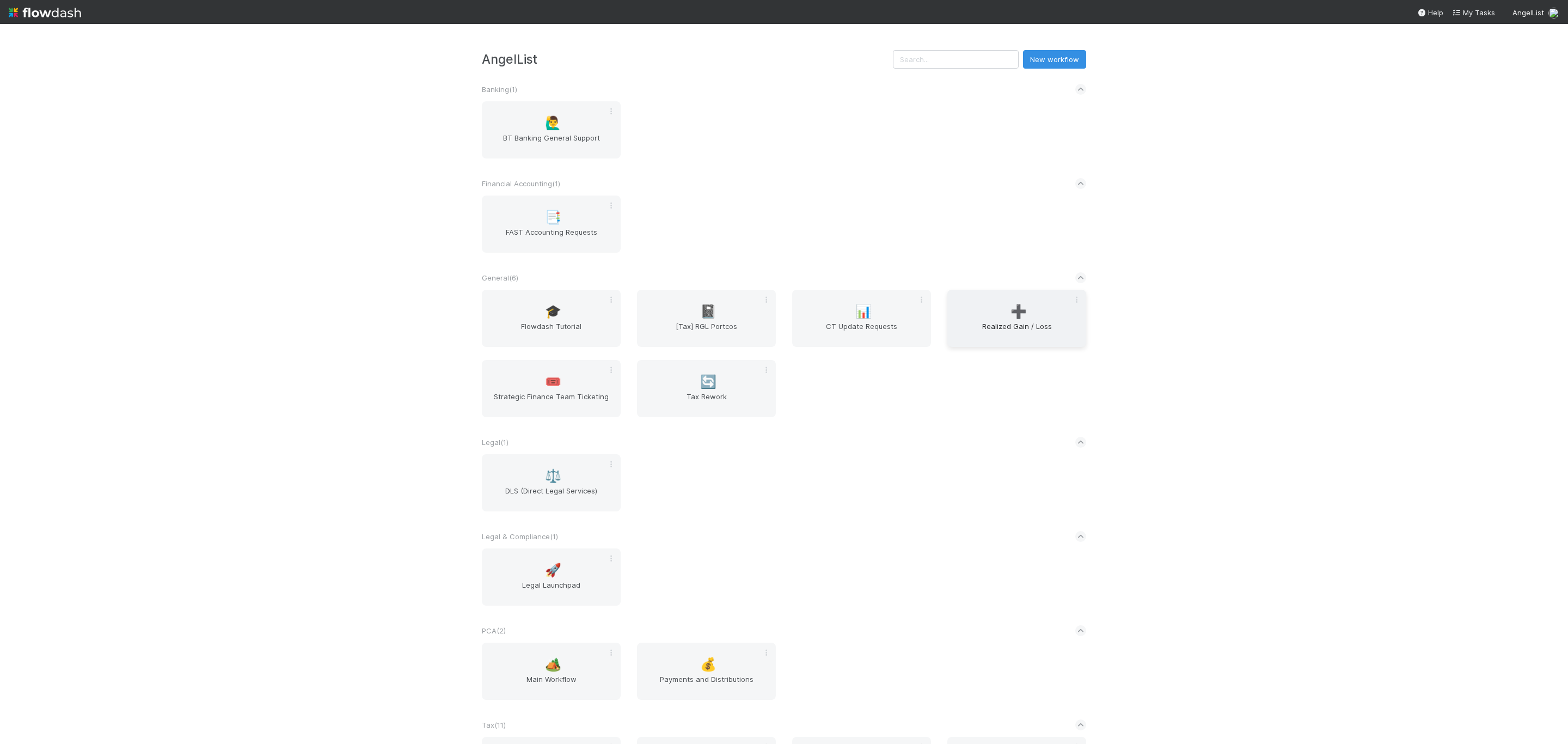
click at [1046, 337] on span "Realized Gain / Loss" at bounding box center [1017, 331] width 130 height 21
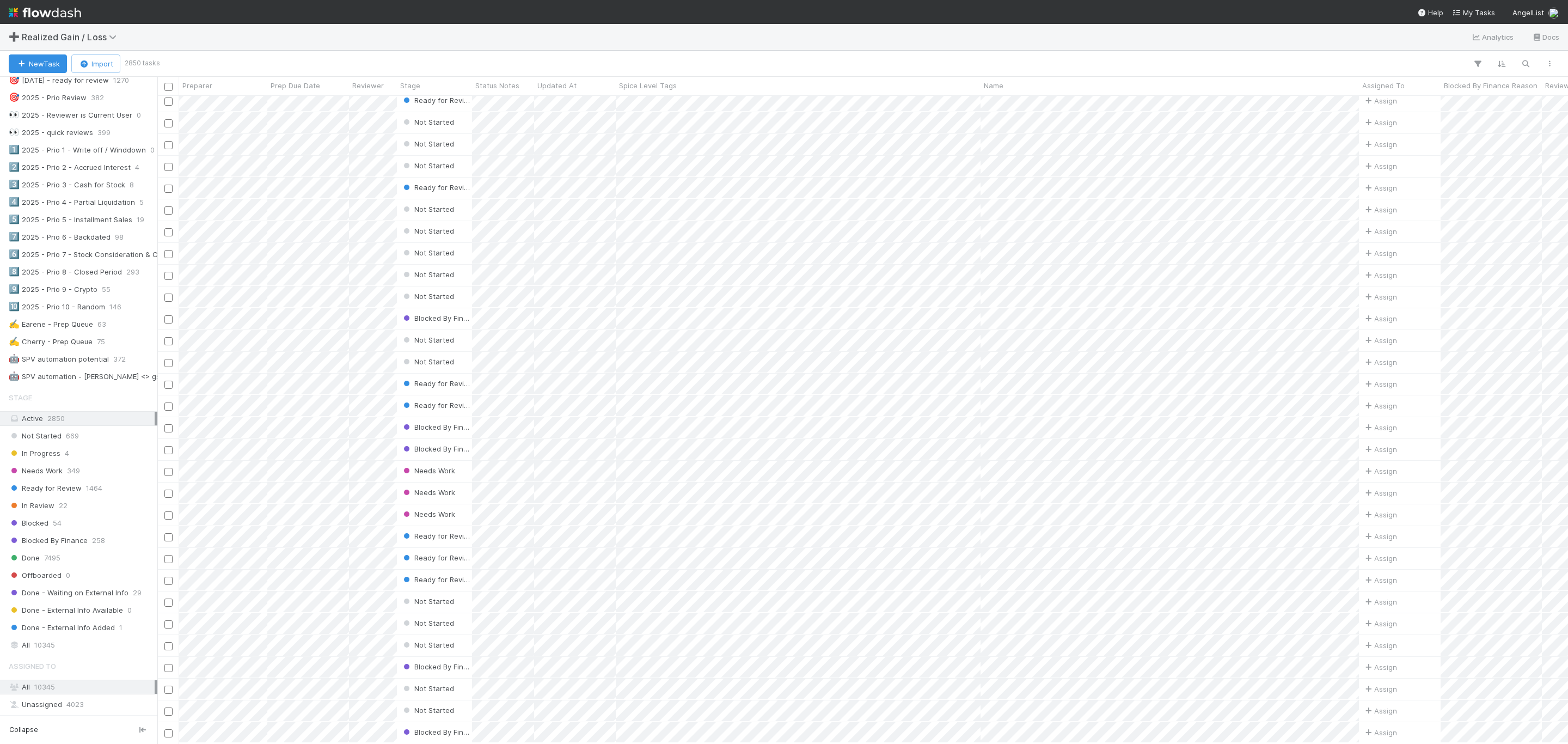
scroll to position [490, 0]
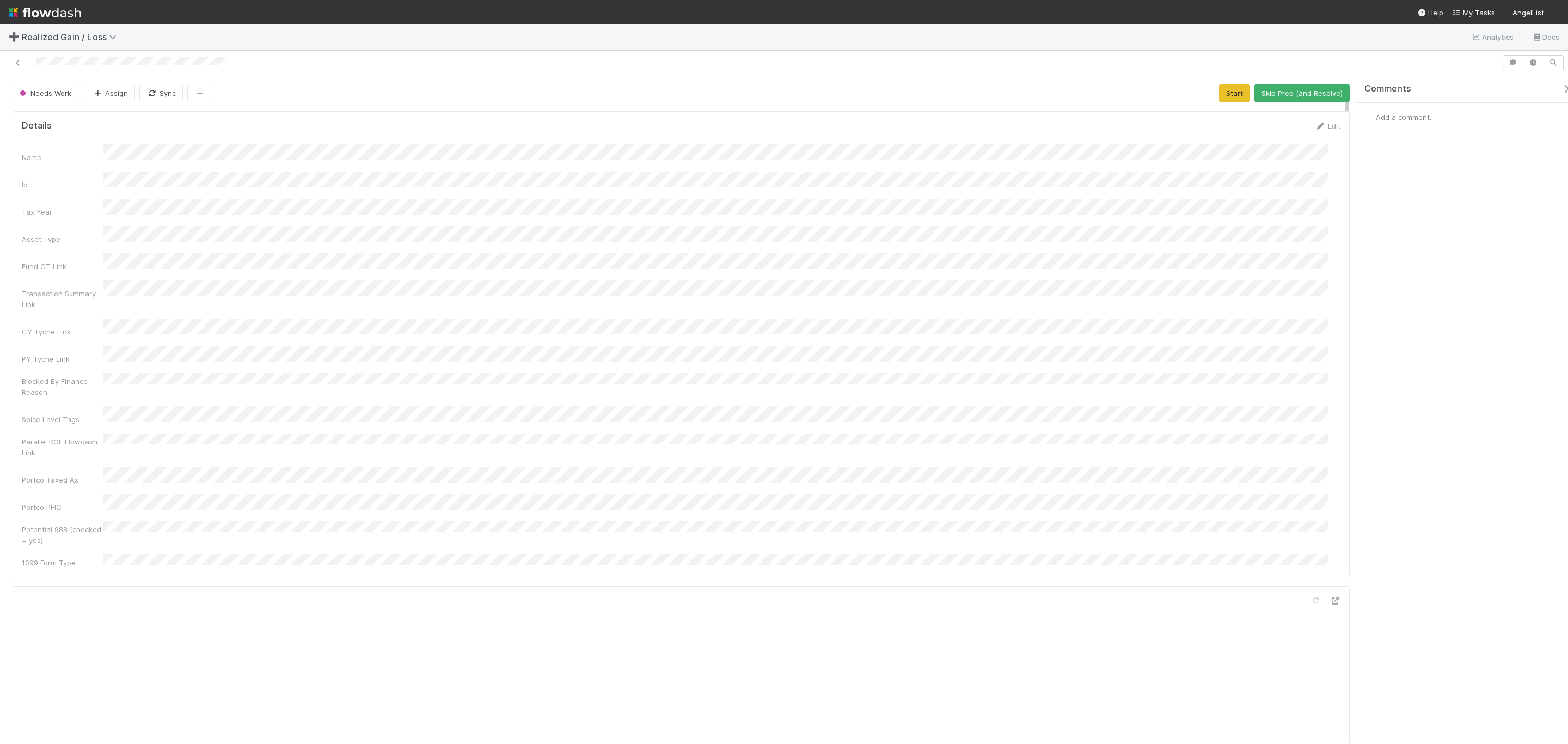
scroll to position [246, 0]
click at [18, 58] on link at bounding box center [18, 62] width 11 height 11
click at [13, 56] on div at bounding box center [379, 62] width 749 height 15
click at [21, 61] on icon at bounding box center [18, 63] width 11 height 7
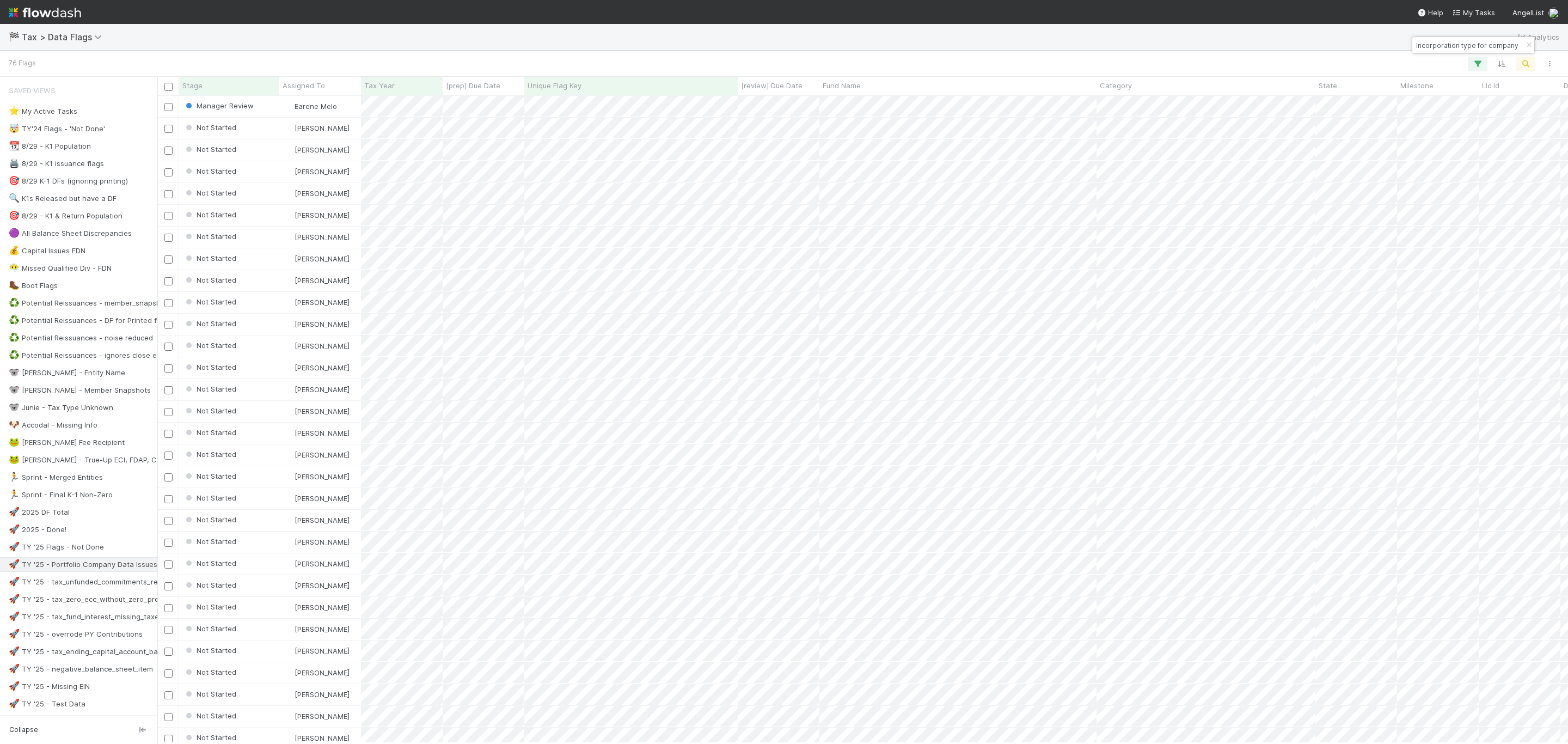
scroll to position [634, 1399]
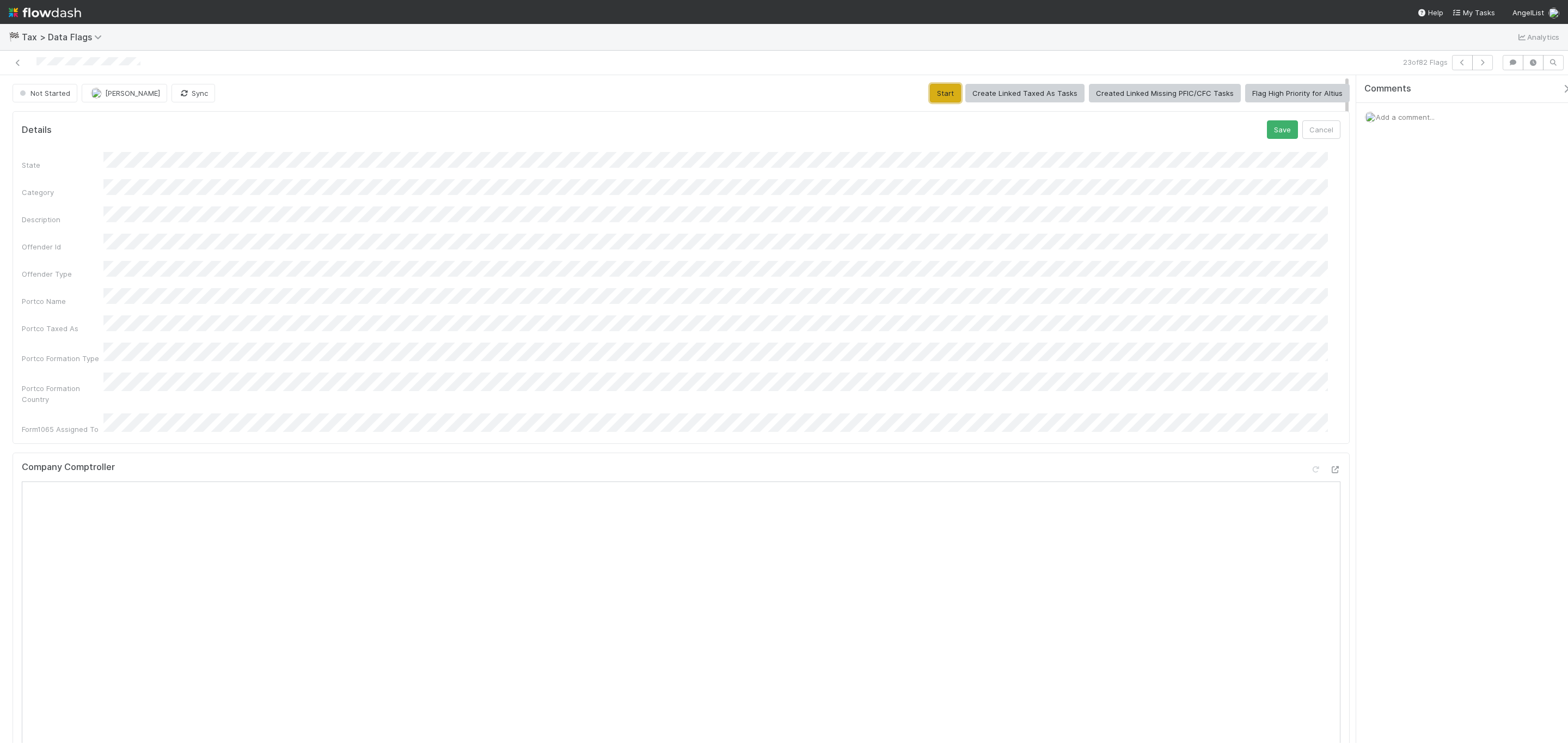
click at [945, 93] on button "Start" at bounding box center [945, 93] width 31 height 19
drag, startPoint x: 114, startPoint y: 101, endPoint x: 112, endPoint y: 97, distance: 4.5
click at [112, 97] on button "[PERSON_NAME]" at bounding box center [125, 93] width 86 height 19
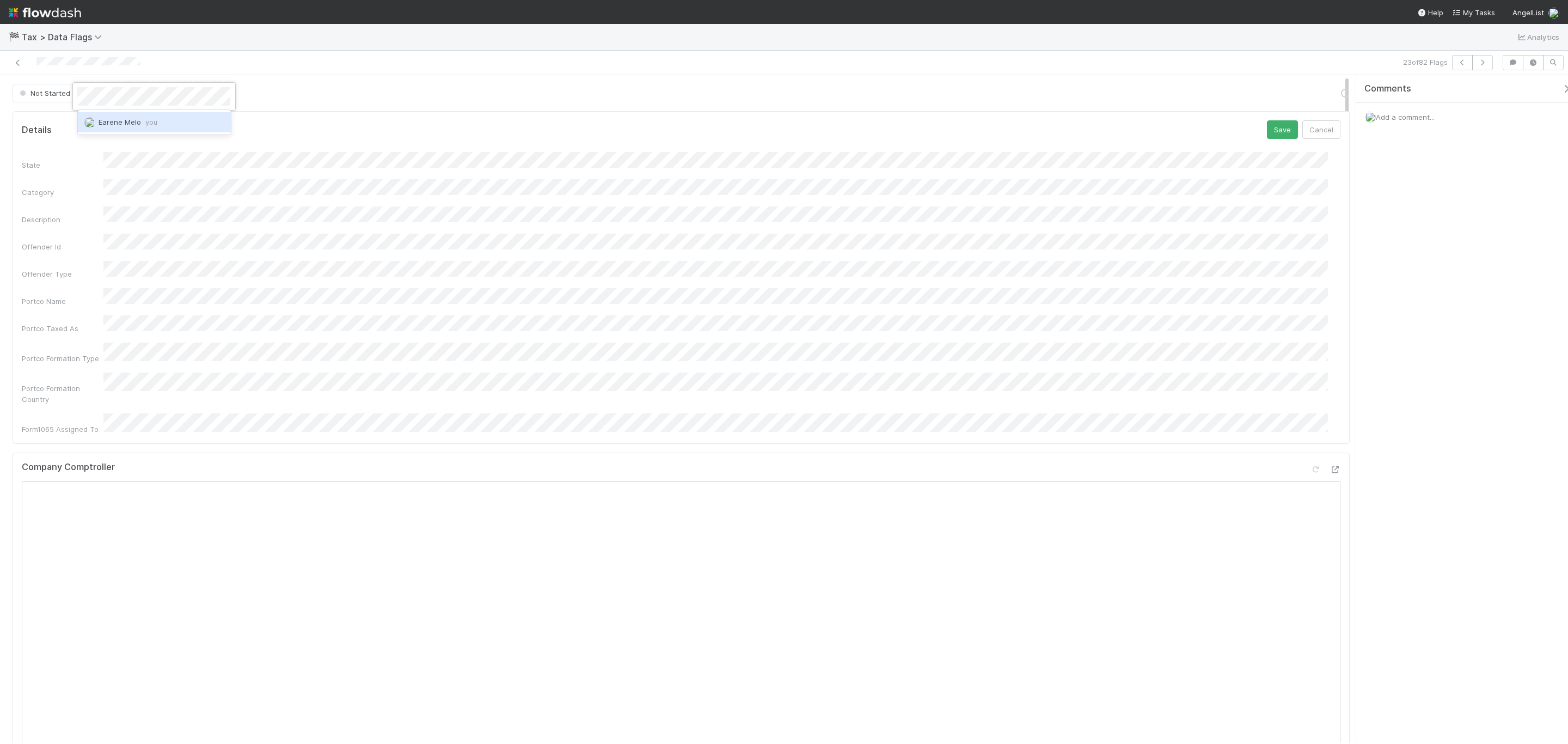
click at [140, 119] on span "Earene Melo you" at bounding box center [127, 121] width 59 height 8
click at [1045, 126] on div "Add a comment..." at bounding box center [1468, 117] width 224 height 28
click at [1045, 116] on span "Add a comment..." at bounding box center [1405, 116] width 59 height 8
click at [1045, 190] on div "In Progress Earene Melo Sync Finish Request Manager Review Blocked OC Submitted…" at bounding box center [784, 409] width 1568 height 668
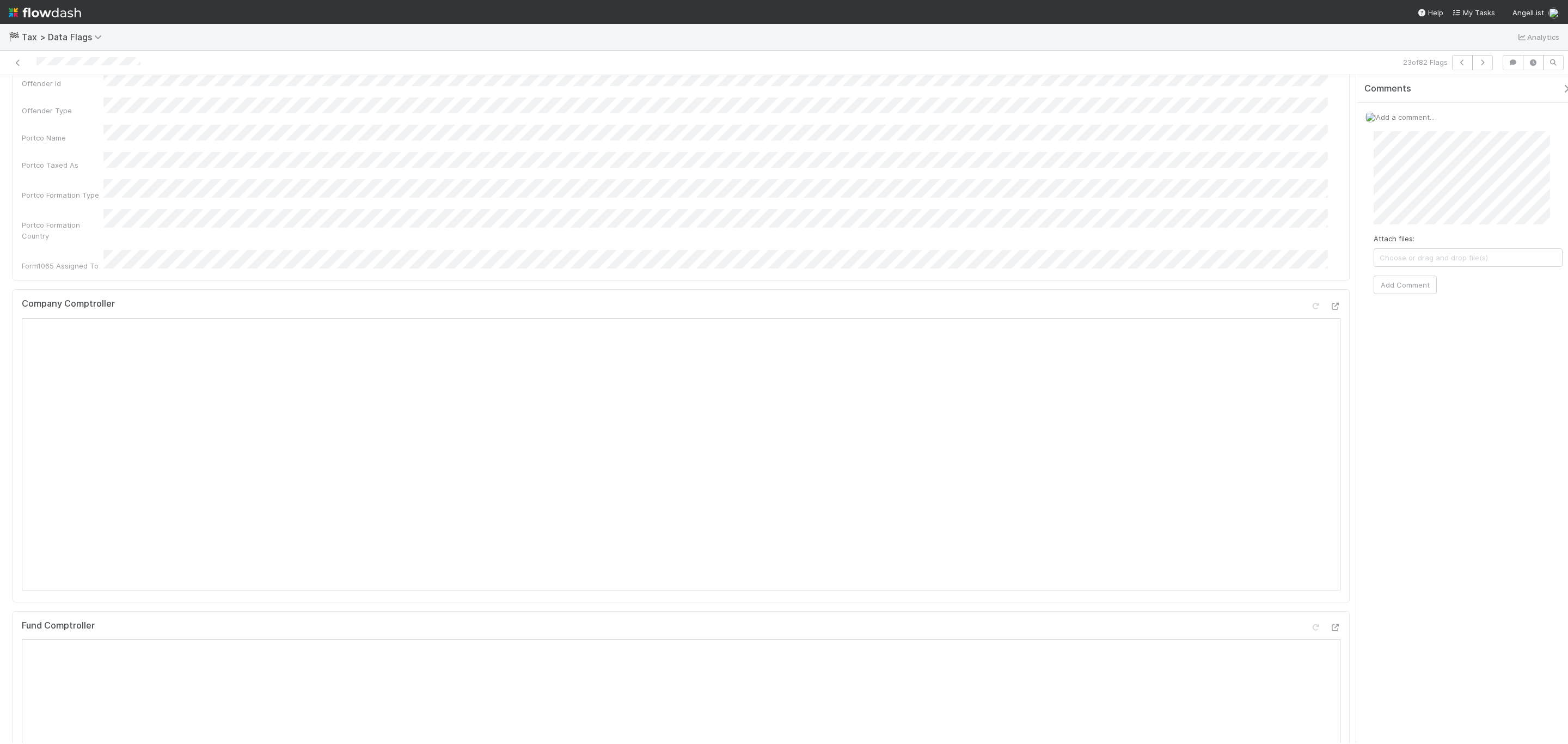
click at [1045, 175] on div "Attach files: Choose or drag and drop file(s) Add Comment" at bounding box center [1468, 213] width 206 height 180
click at [1045, 172] on button "Ok" at bounding box center [1544, 166] width 23 height 19
drag, startPoint x: 1415, startPoint y: 286, endPoint x: 1412, endPoint y: 310, distance: 24.2
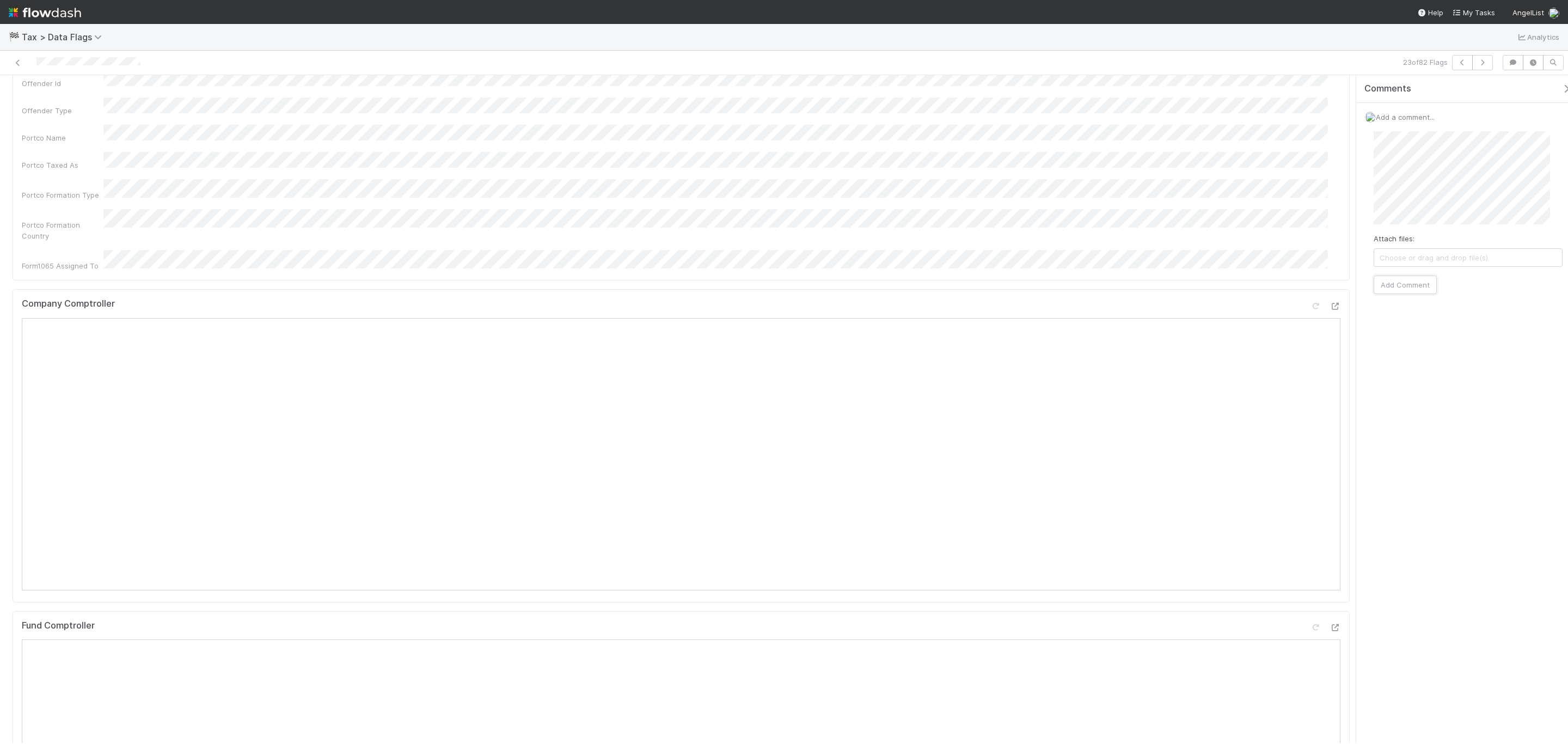
click at [1045, 286] on button "Add Comment" at bounding box center [1405, 285] width 63 height 19
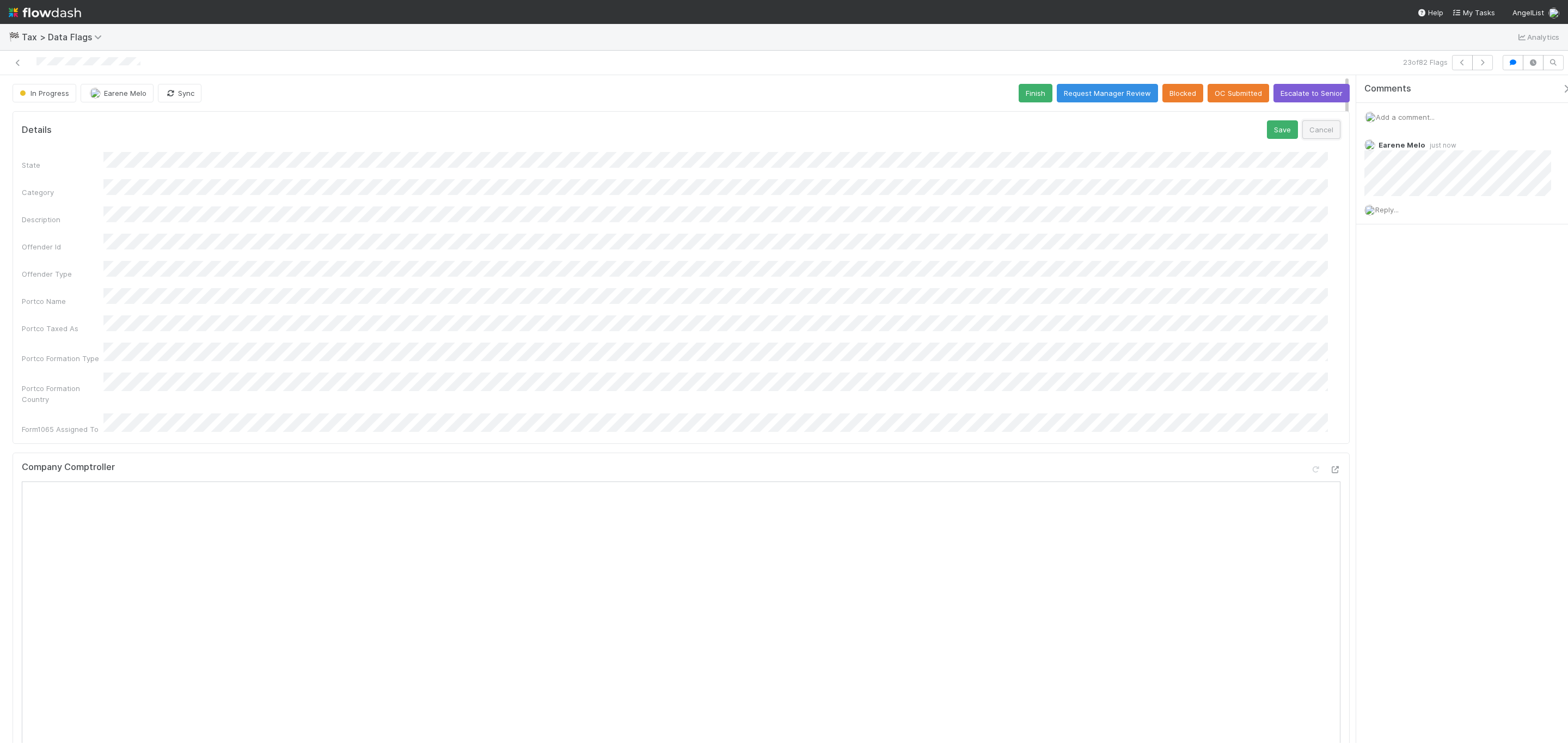
click at [1045, 131] on button "Cancel" at bounding box center [1322, 129] width 38 height 19
drag, startPoint x: 1025, startPoint y: 91, endPoint x: 1010, endPoint y: 101, distance: 18.0
click at [1025, 91] on button "Finish" at bounding box center [1036, 93] width 33 height 19
